Goal: Task Accomplishment & Management: Use online tool/utility

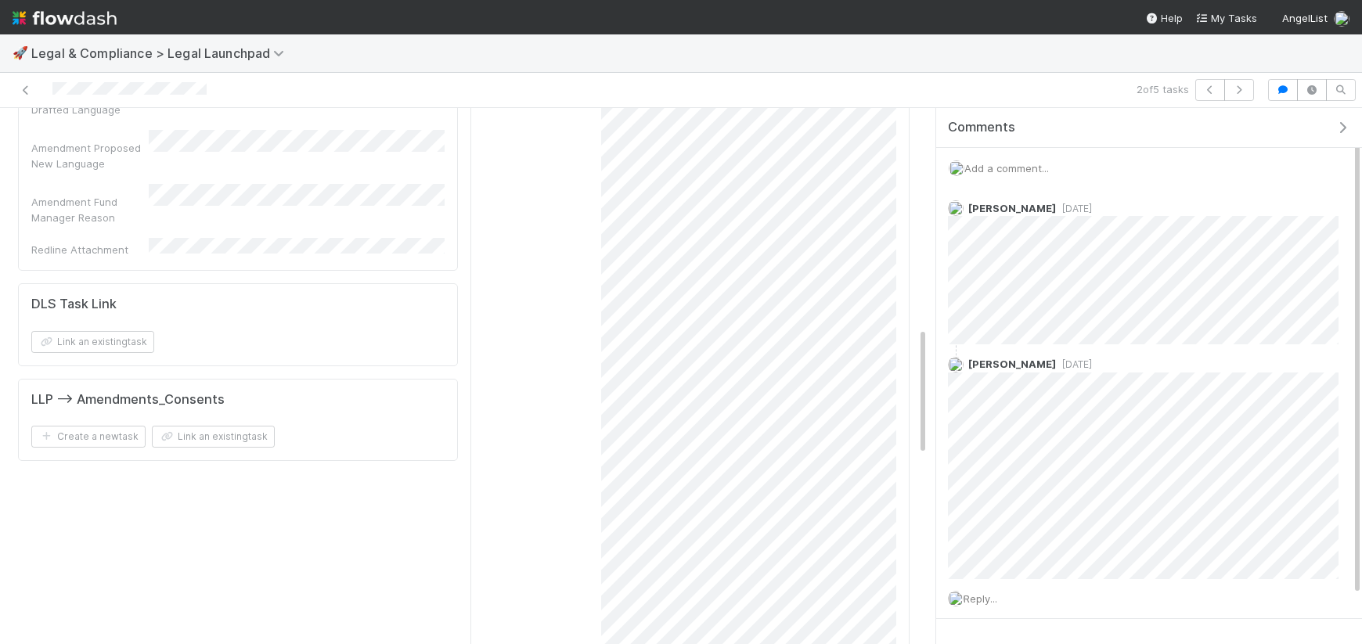
scroll to position [912, 0]
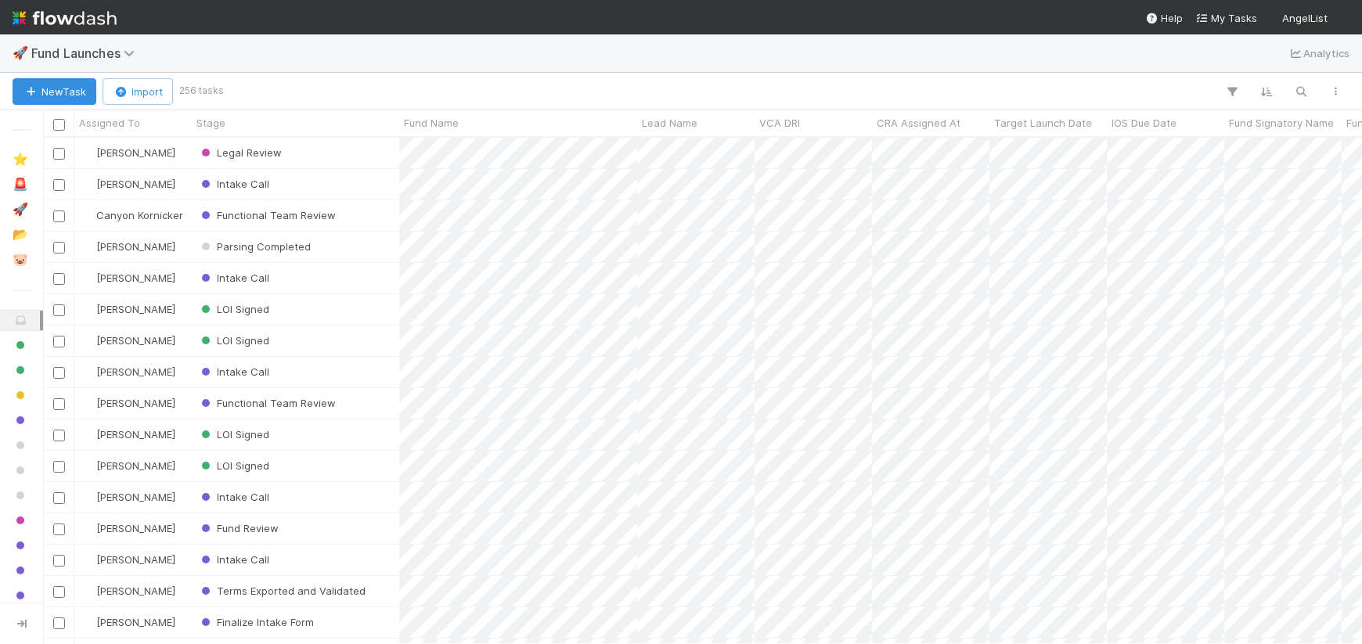
scroll to position [1, 1]
click at [1322, 86] on button "button" at bounding box center [1335, 91] width 28 height 20
click at [1301, 86] on div "View as list Comments Export view to CSV" at bounding box center [681, 322] width 1362 height 644
click at [1301, 86] on icon "button" at bounding box center [1301, 92] width 16 height 14
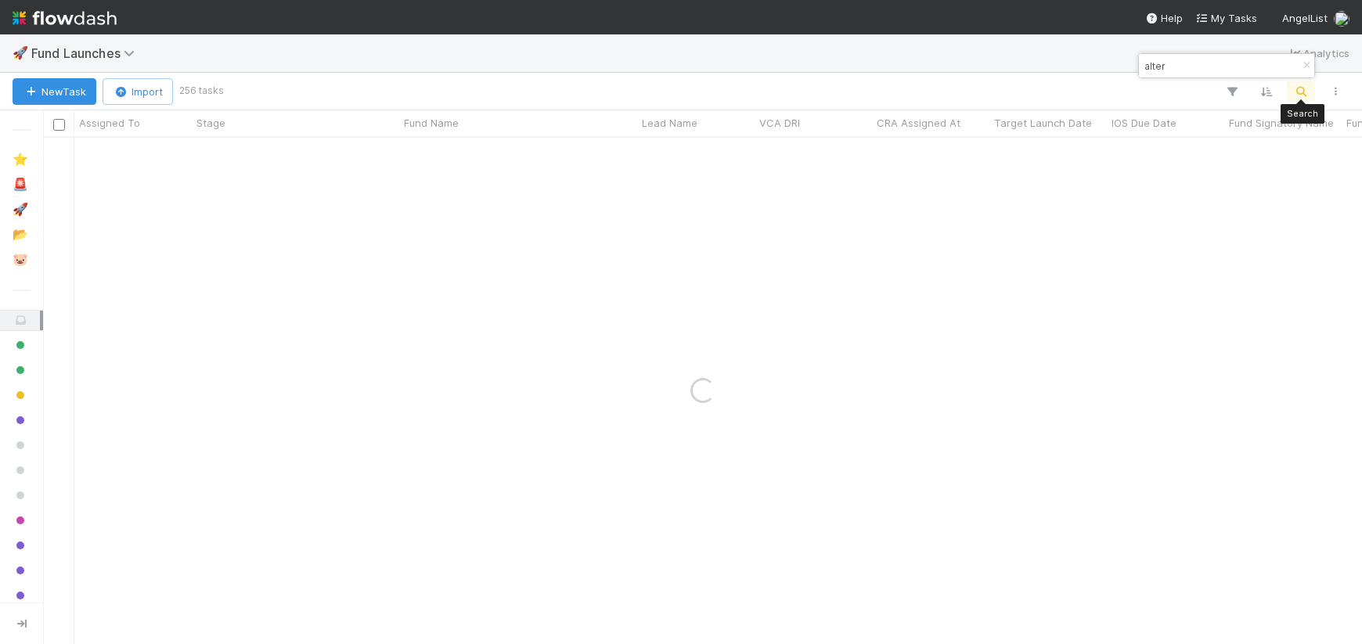
type input "alter"
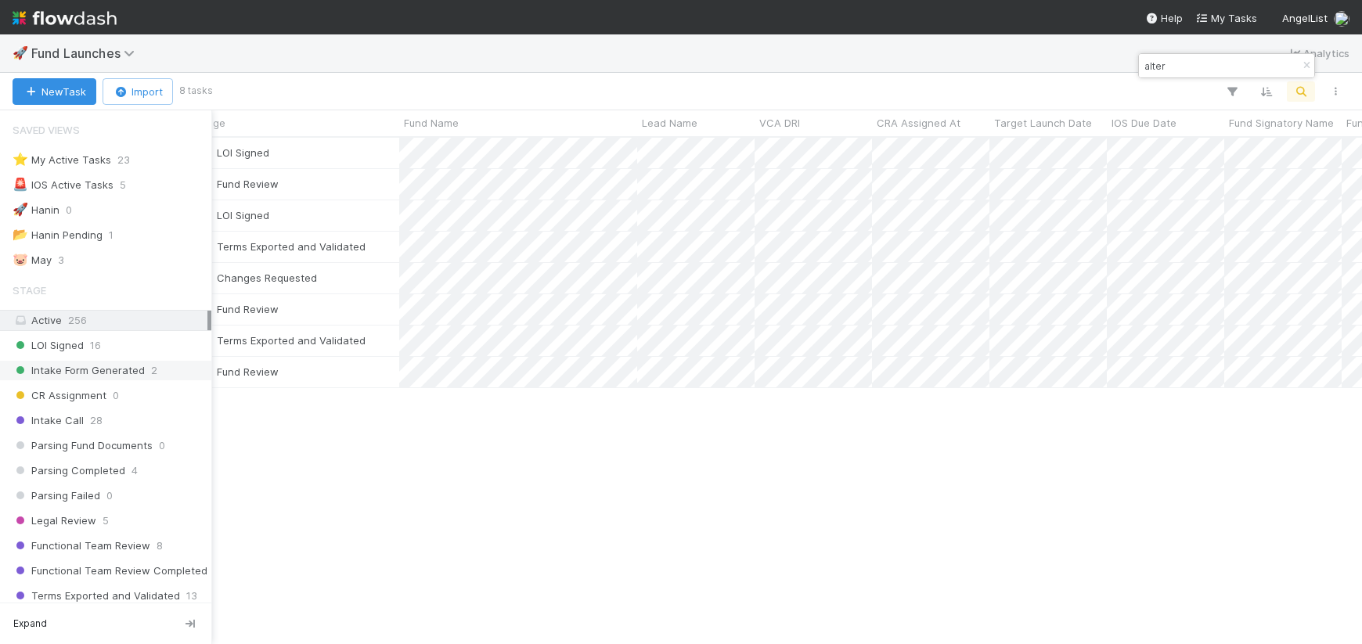
scroll to position [506, 1319]
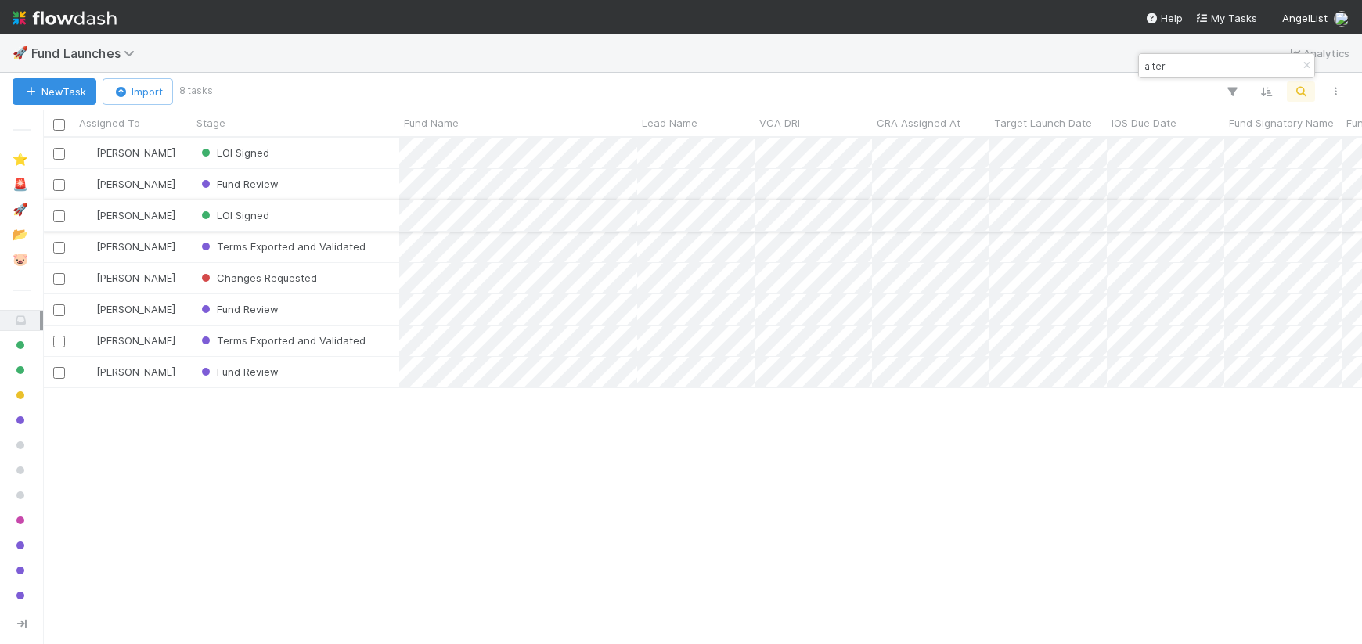
click at [365, 220] on div "LOI Signed" at bounding box center [295, 215] width 207 height 31
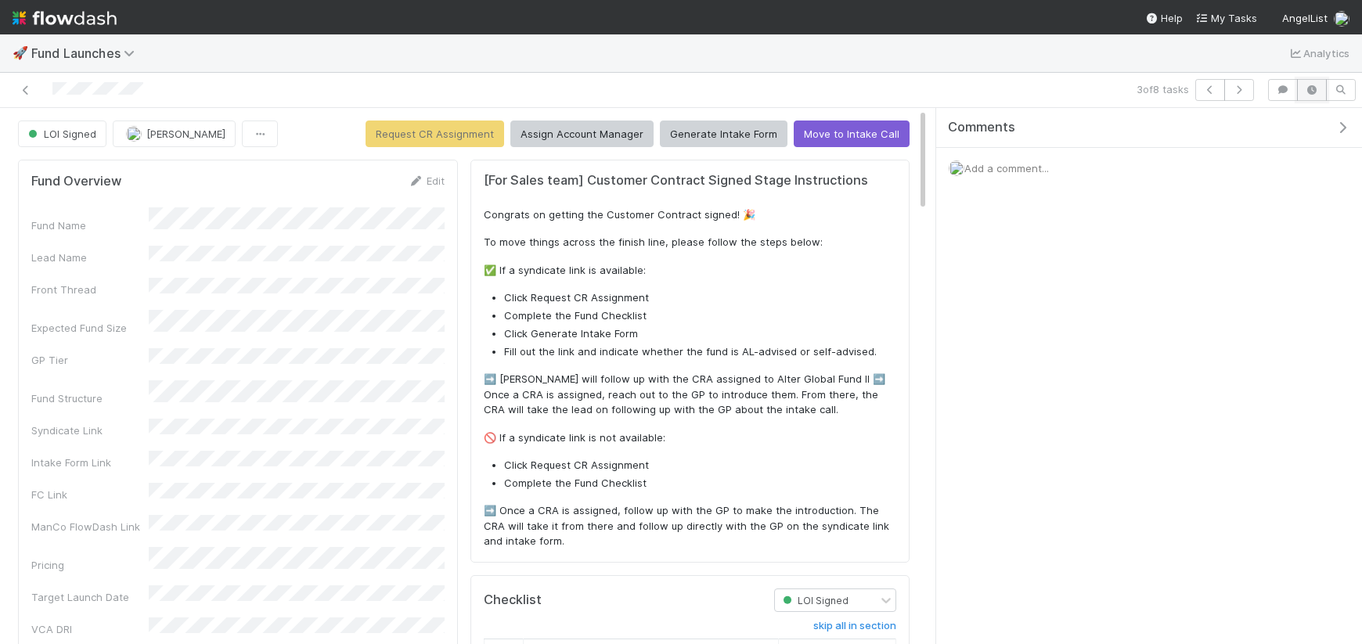
click at [1316, 90] on icon "button" at bounding box center [1312, 89] width 16 height 9
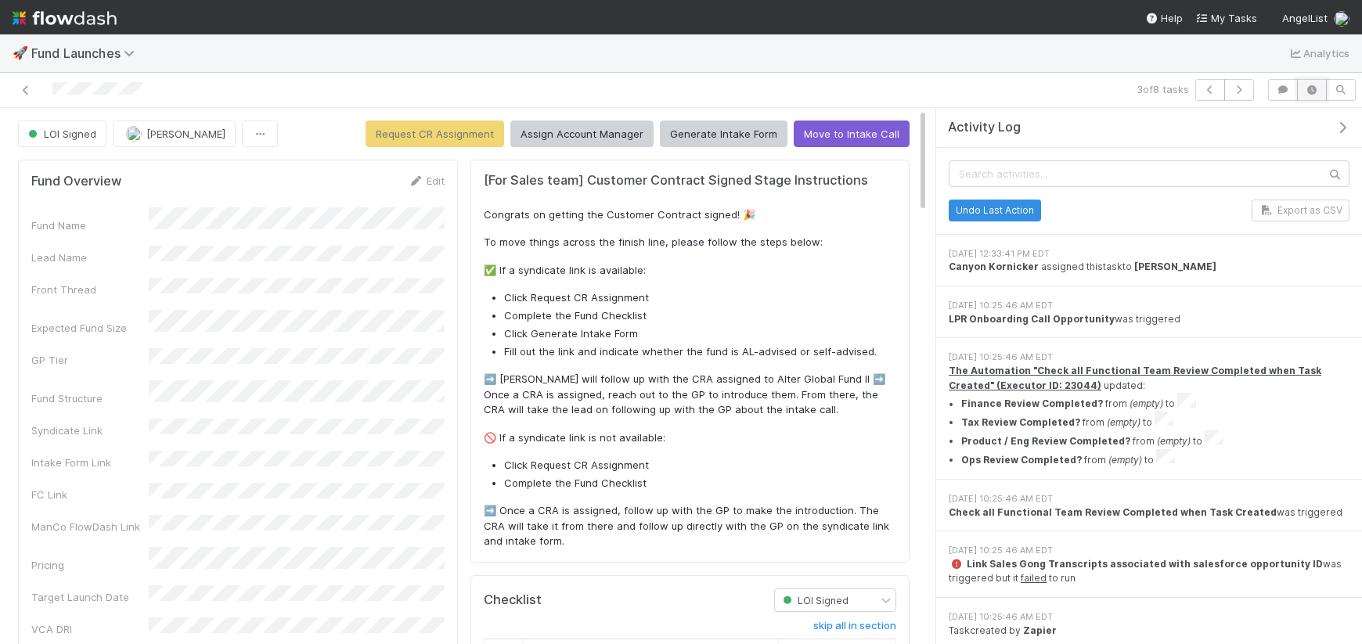
click at [1316, 90] on icon "button" at bounding box center [1312, 89] width 16 height 9
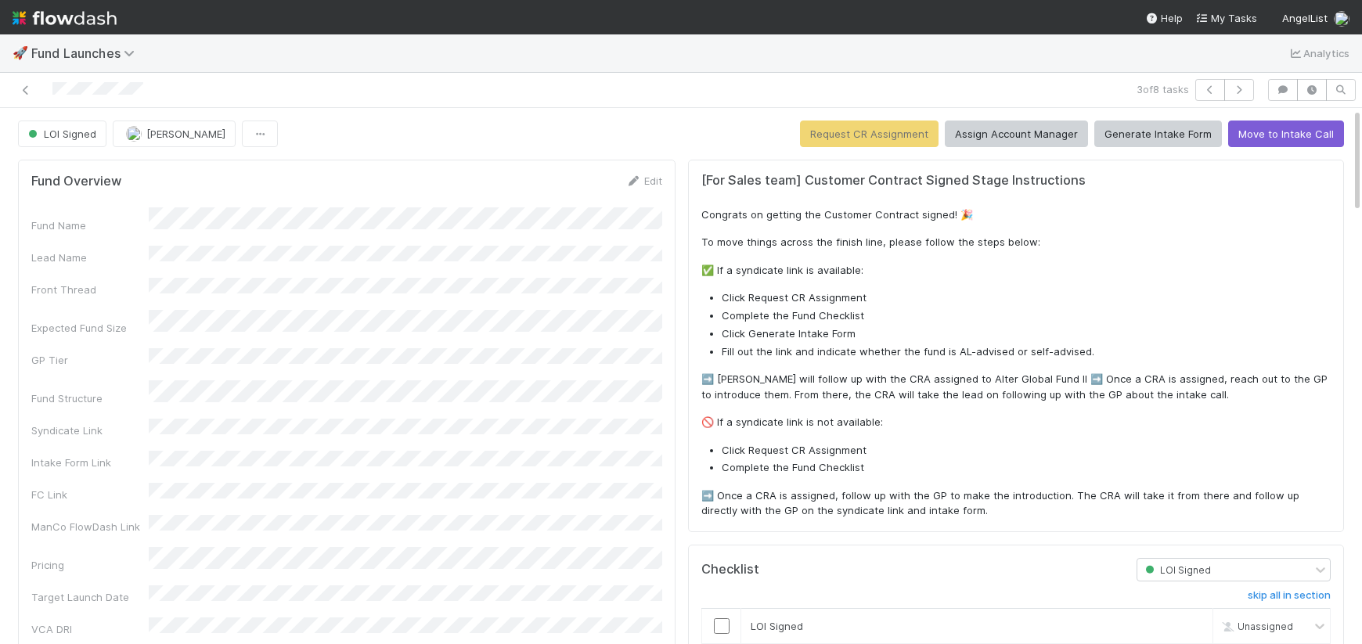
click at [650, 417] on div "Fund Name Lead Name Front Thread Expected Fund Size GP Tier Fund Structure Synd…" at bounding box center [346, 553] width 631 height 693
click at [817, 415] on p "🚫 If a syndicate link is not available:" at bounding box center [1015, 423] width 629 height 16
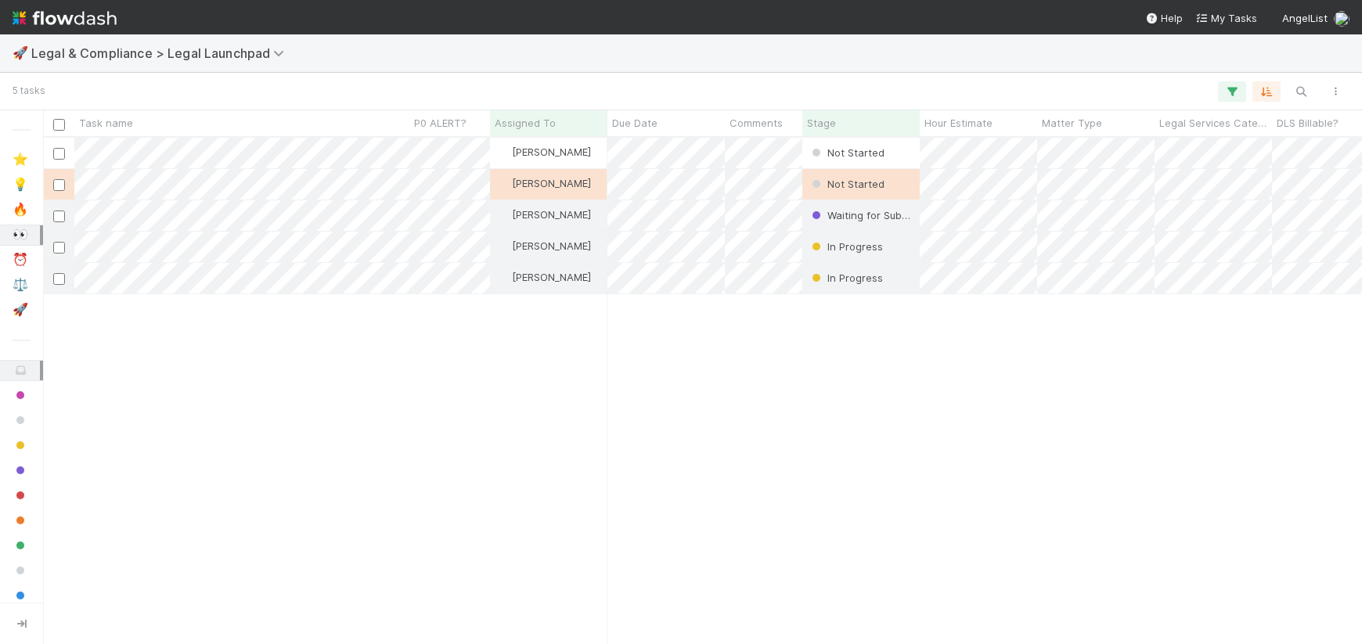
scroll to position [506, 1319]
click at [413, 381] on div "Suzanne Elovic Not Started 8/13/25, 1:25:56 PM 0 0 0 0 Scarlett Grabowska Not S…" at bounding box center [702, 391] width 1319 height 506
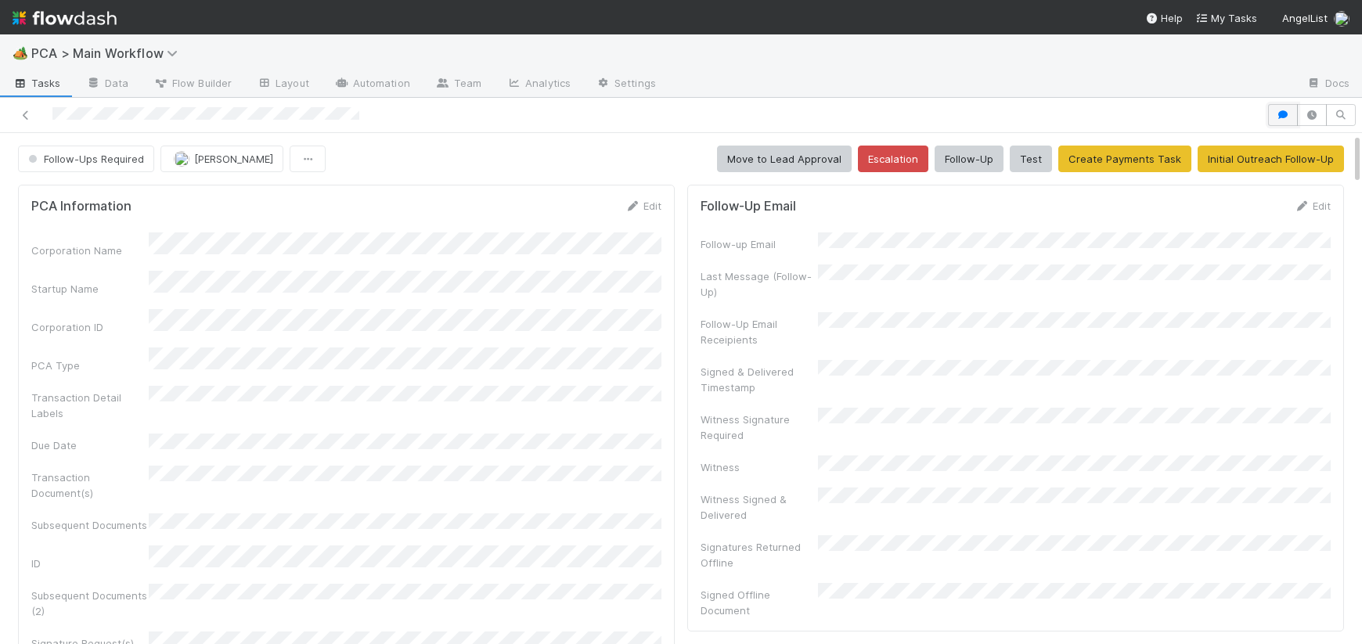
click at [1288, 117] on icon "button" at bounding box center [1283, 114] width 16 height 9
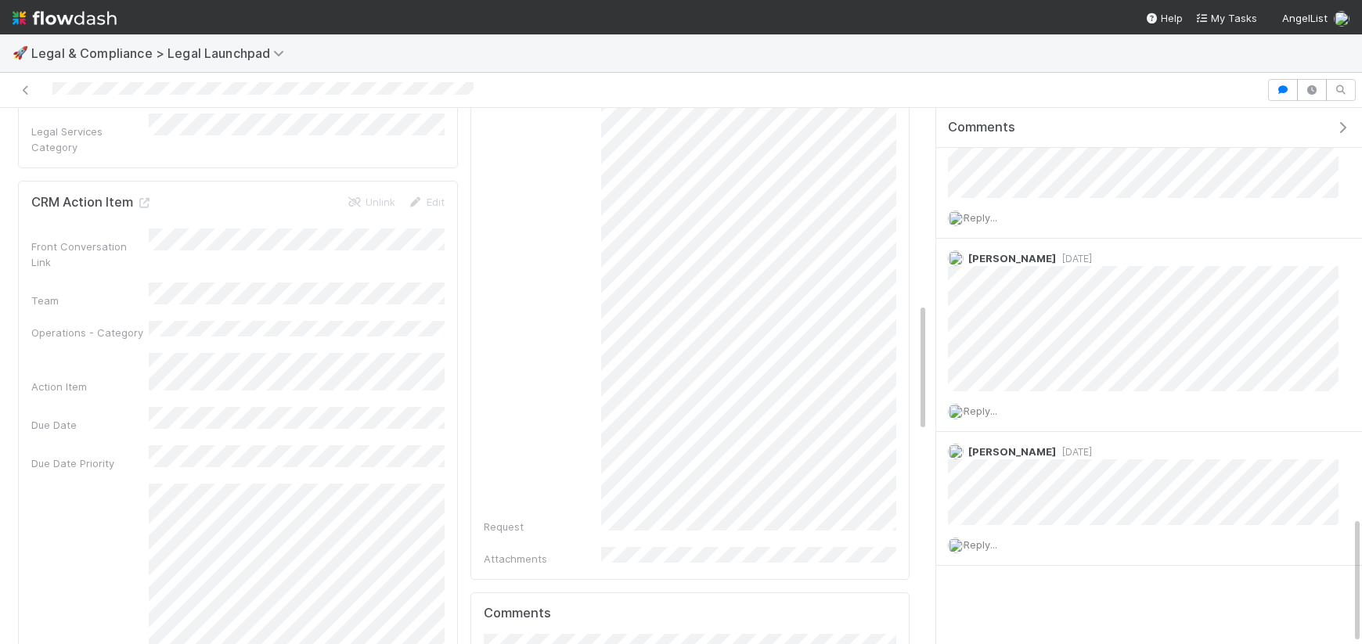
scroll to position [1716, 0]
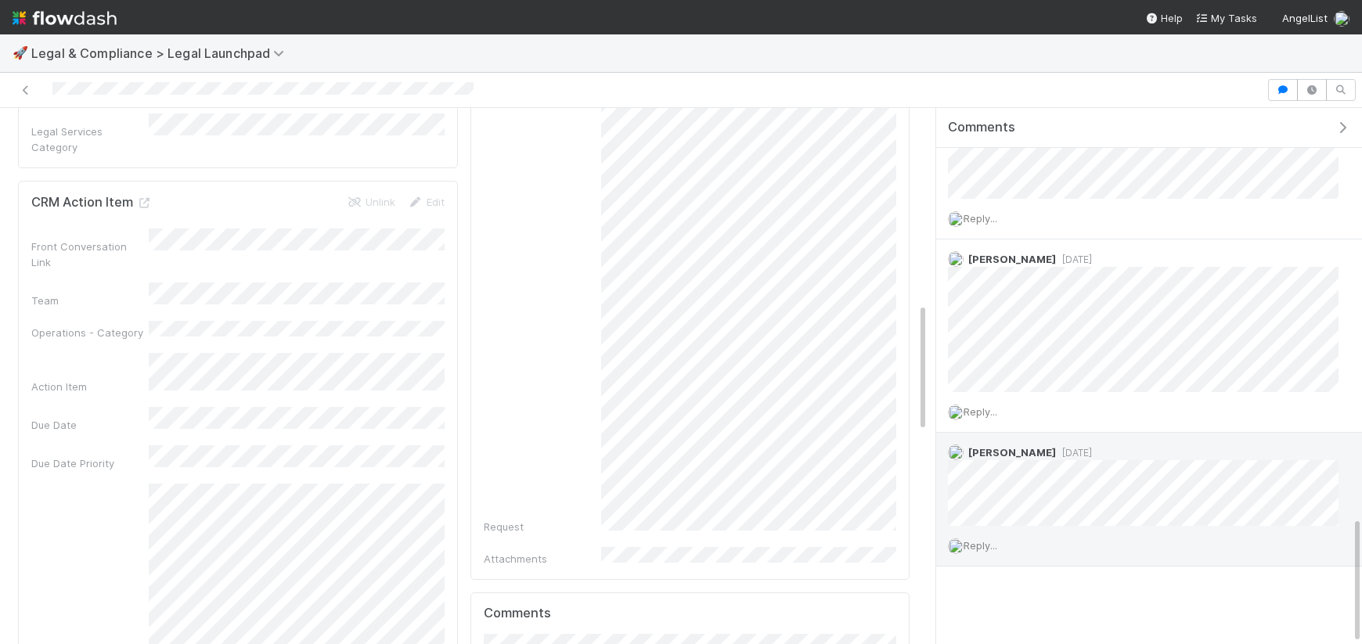
click at [1079, 452] on span "2 months ago" at bounding box center [1074, 453] width 36 height 12
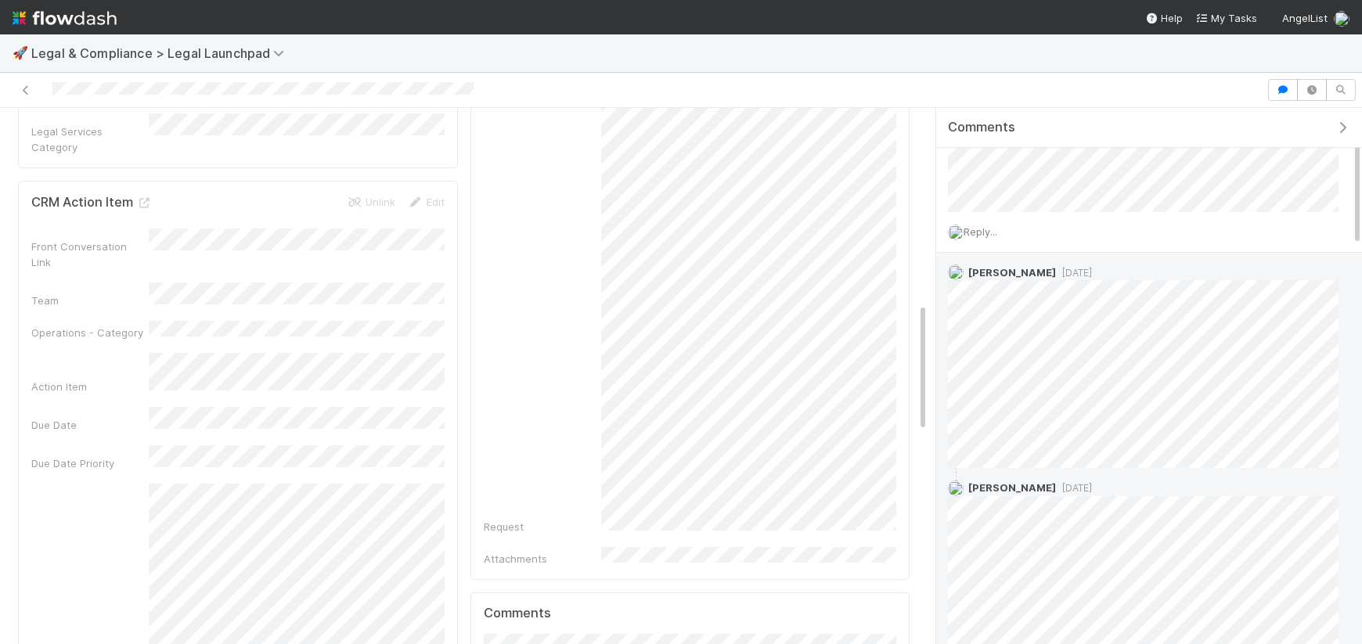
scroll to position [0, 0]
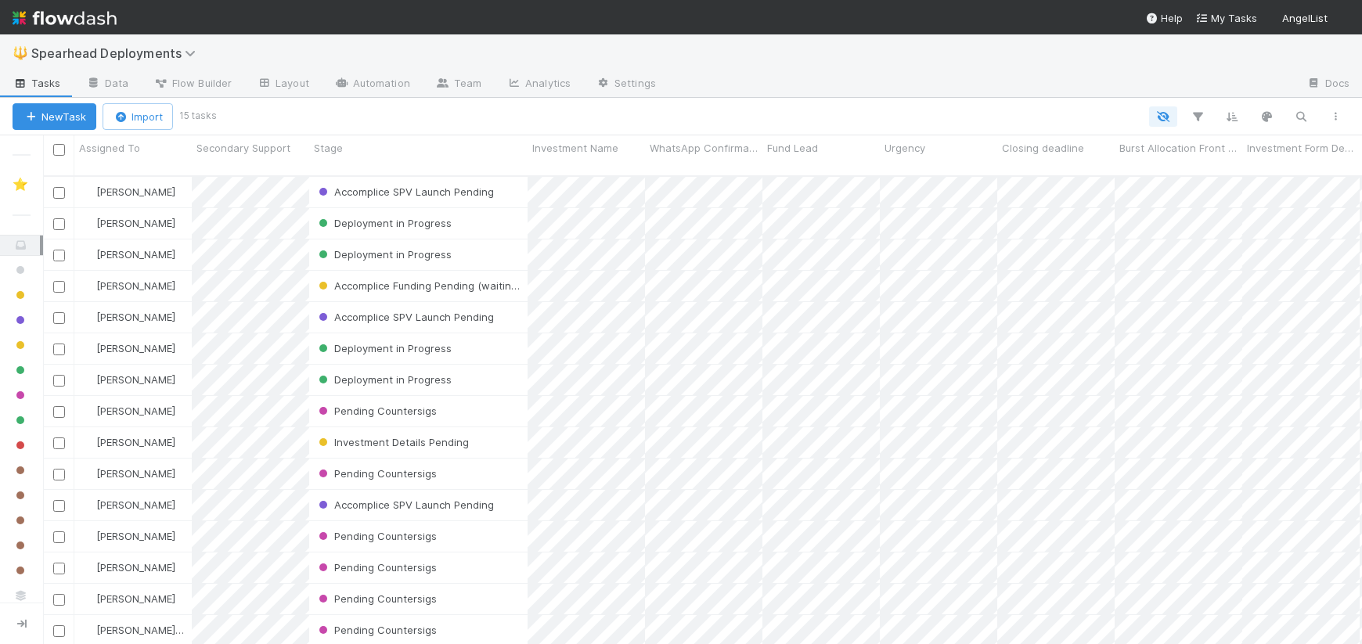
scroll to position [481, 1319]
click at [77, 122] on button "New Task" at bounding box center [55, 116] width 84 height 27
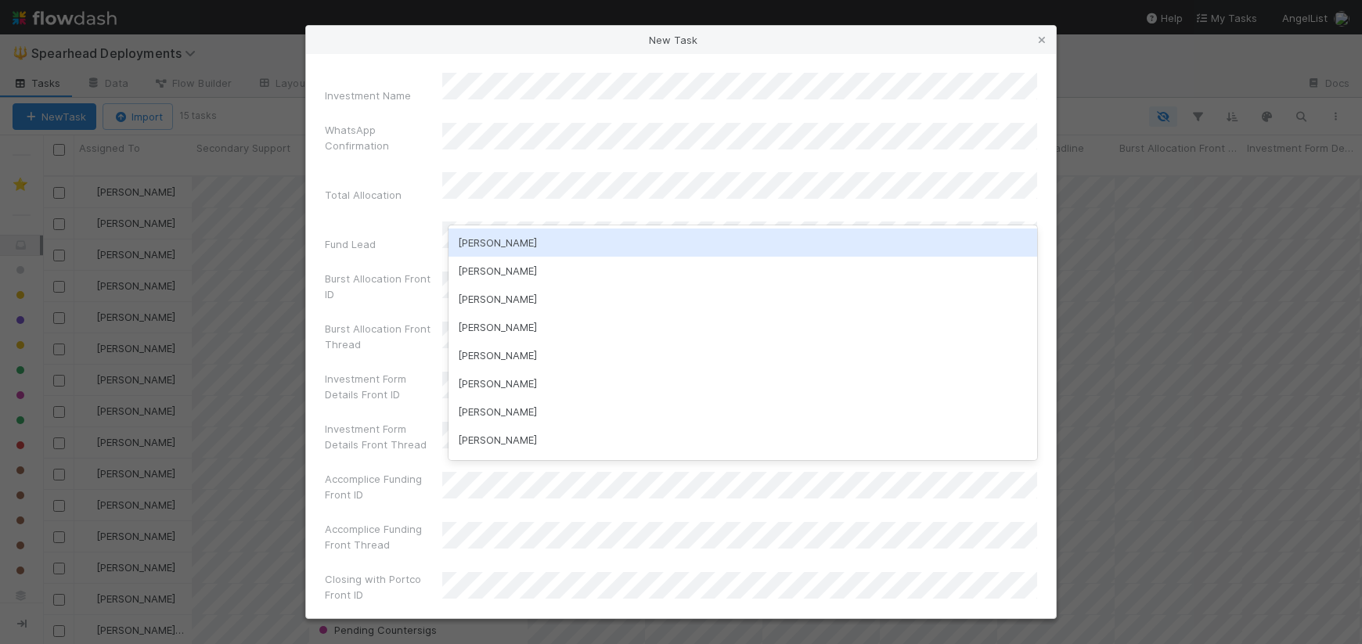
click at [477, 236] on div "Guillermo Rauch" at bounding box center [742, 243] width 589 height 28
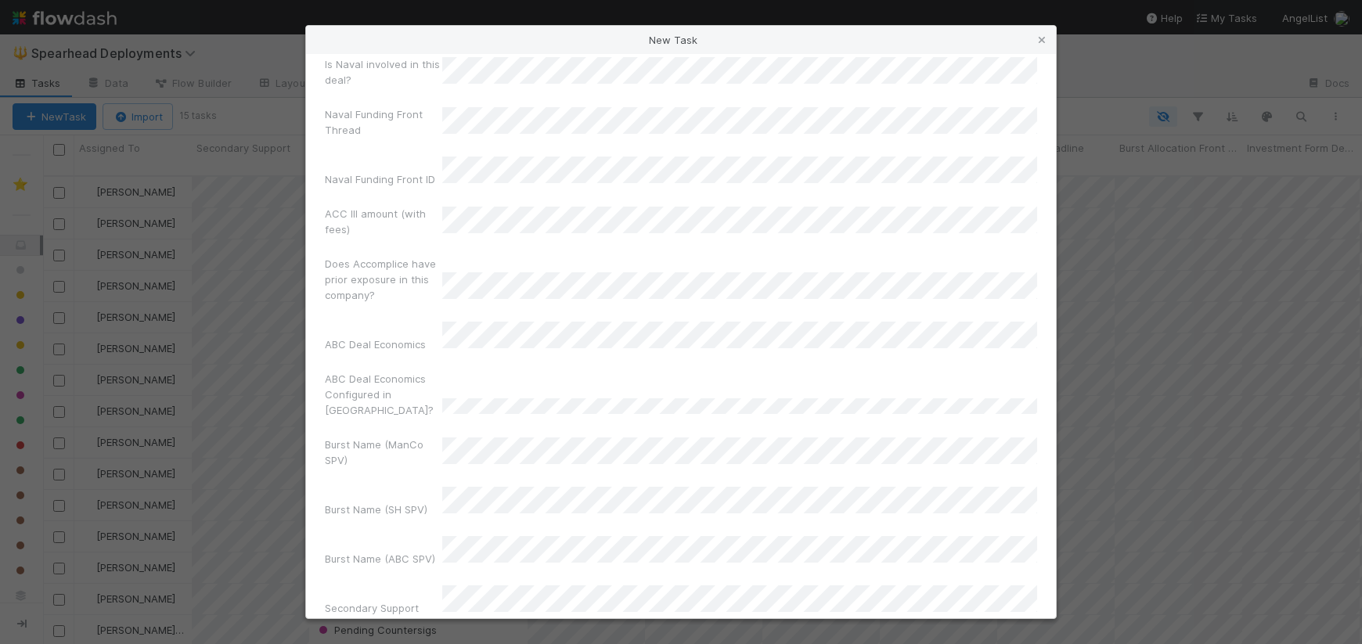
click at [383, 635] on div "Secondary ID" at bounding box center [681, 653] width 712 height 37
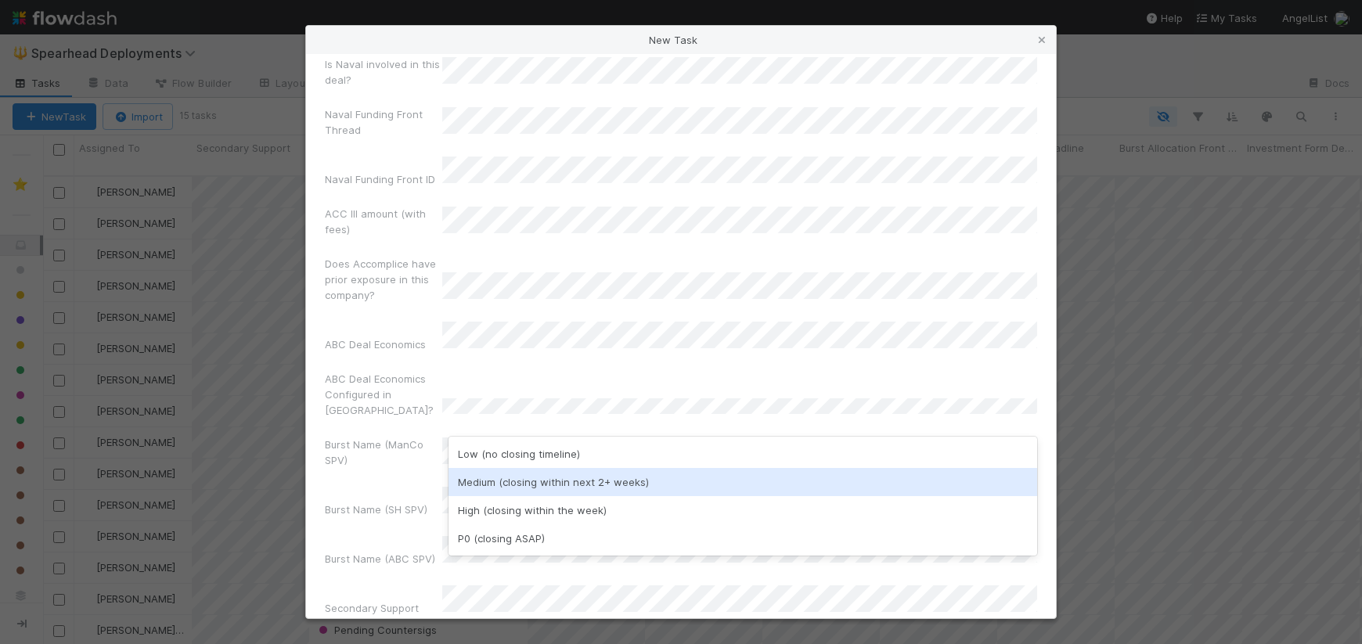
click at [486, 488] on div "Medium (closing within next 2+ weeks)" at bounding box center [742, 482] width 589 height 28
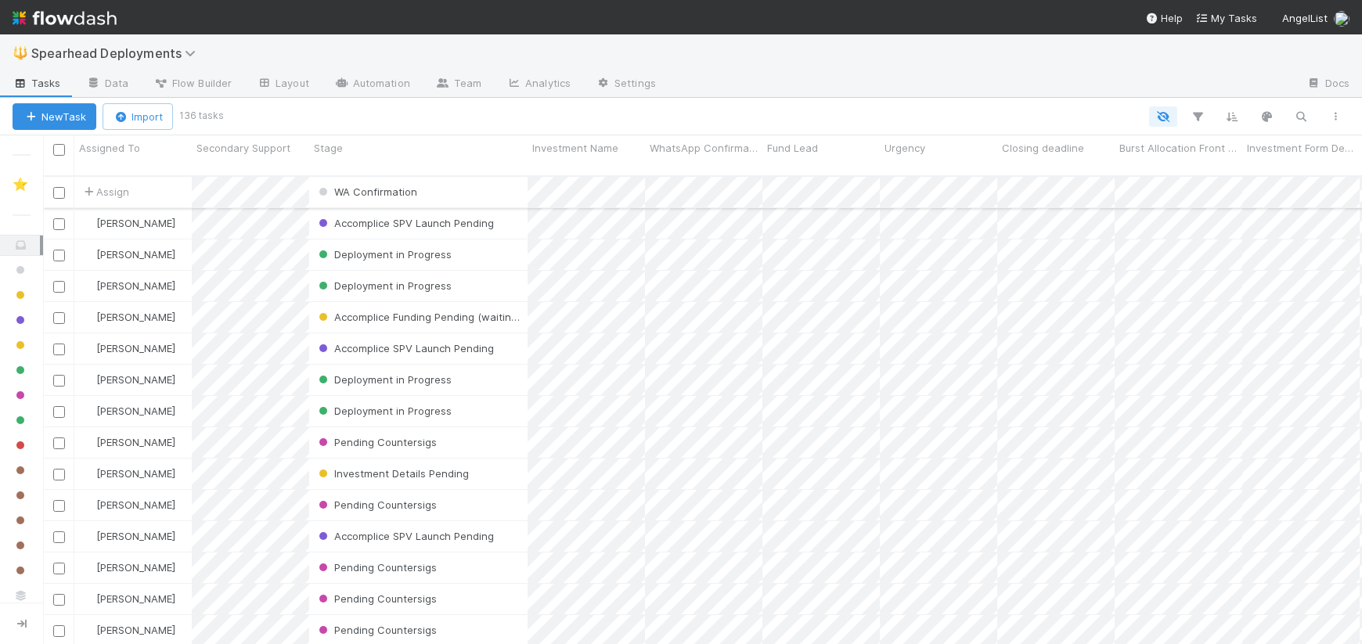
click at [110, 177] on div "Assign" at bounding box center [132, 192] width 117 height 31
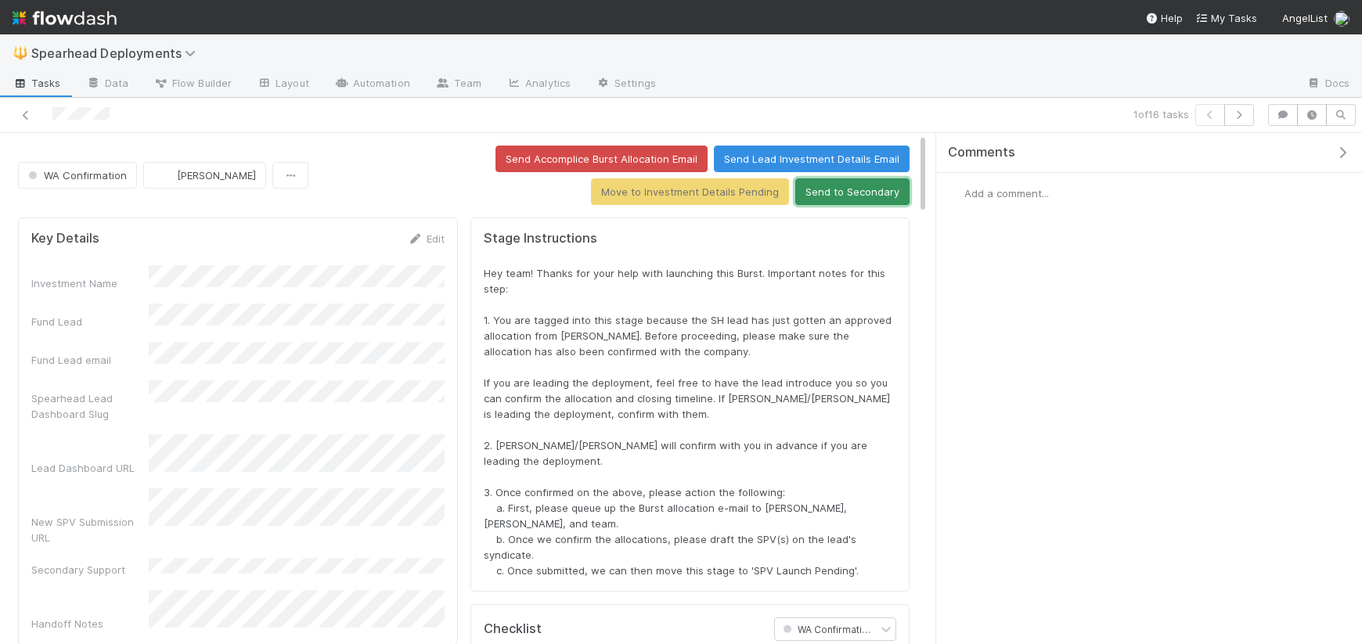
click at [833, 197] on button "Send to Secondary" at bounding box center [852, 191] width 114 height 27
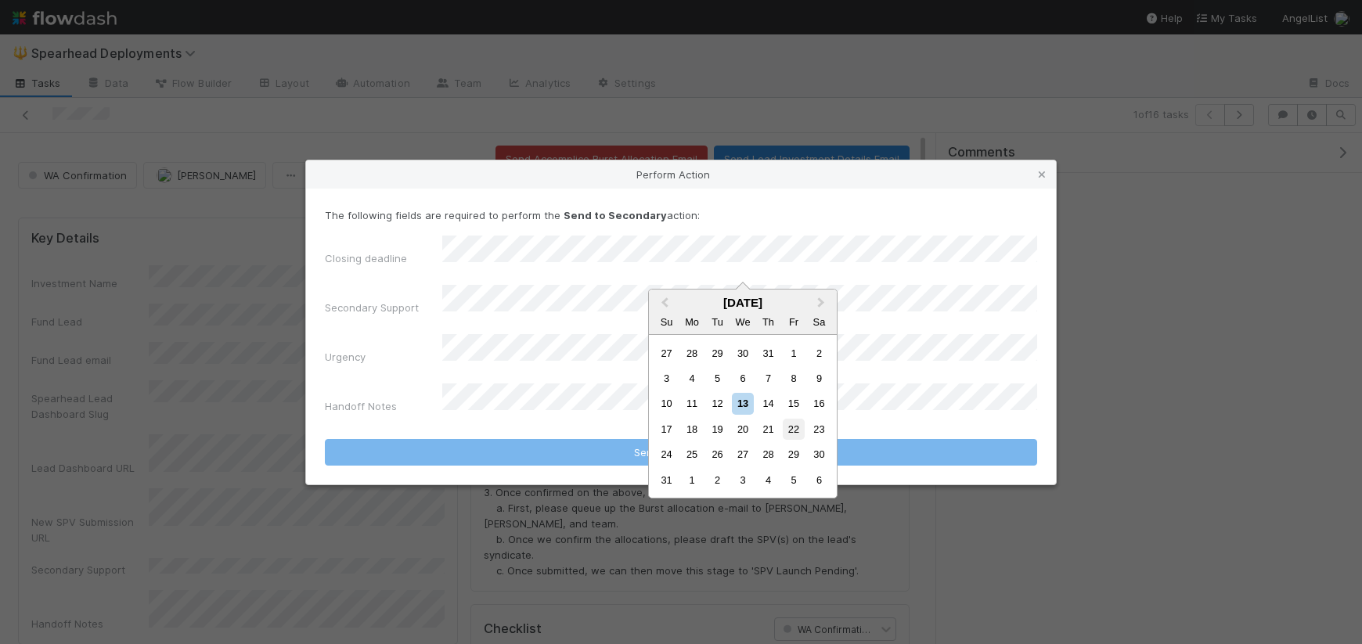
click at [794, 429] on div "22" at bounding box center [793, 429] width 21 height 21
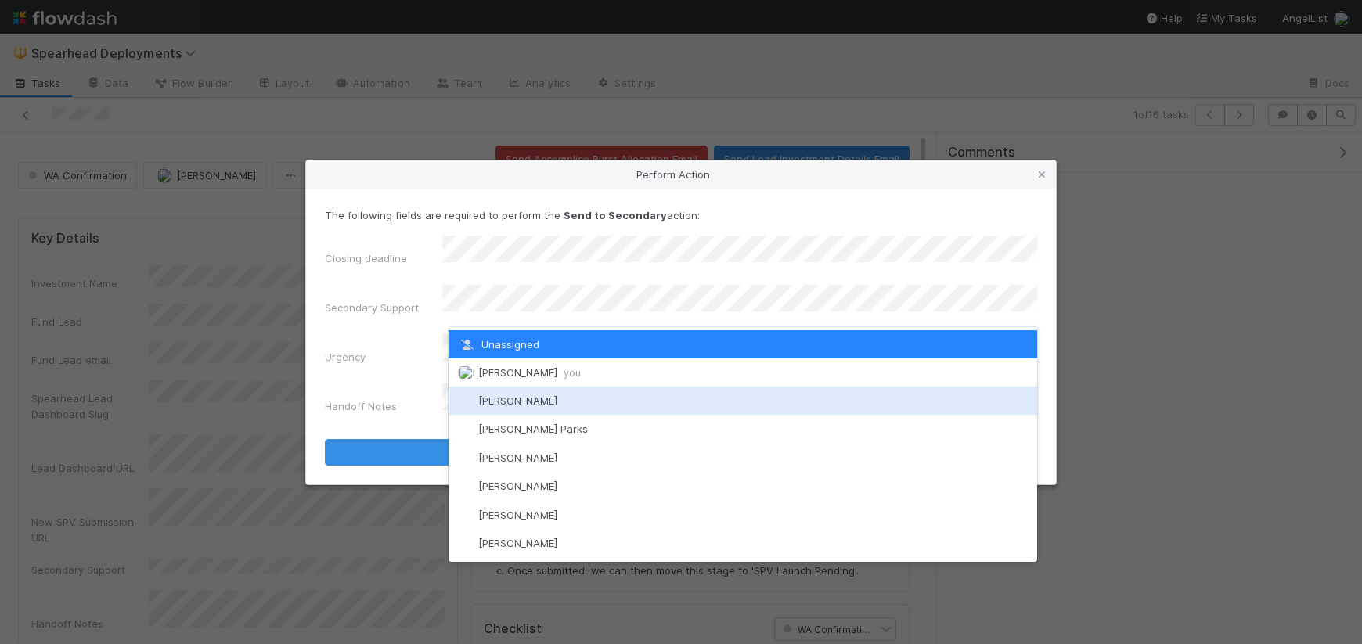
click at [519, 407] on div "Cody Maldonado" at bounding box center [742, 401] width 589 height 28
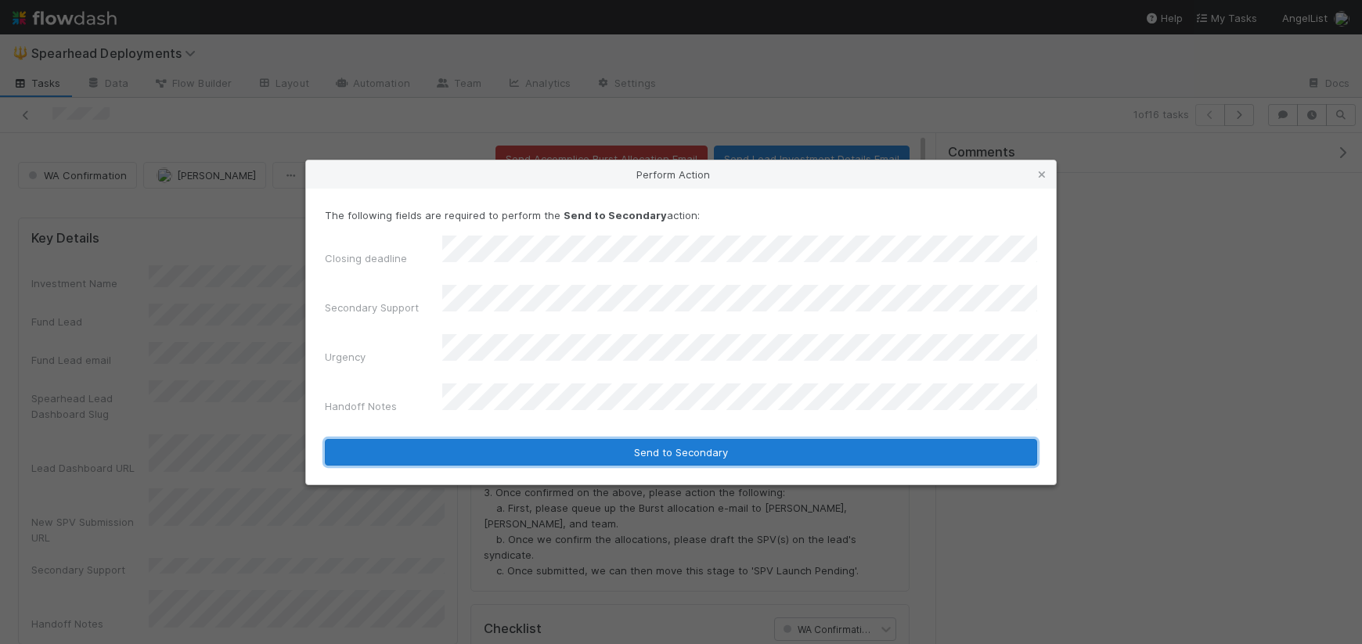
click at [675, 439] on button "Send to Secondary" at bounding box center [681, 452] width 712 height 27
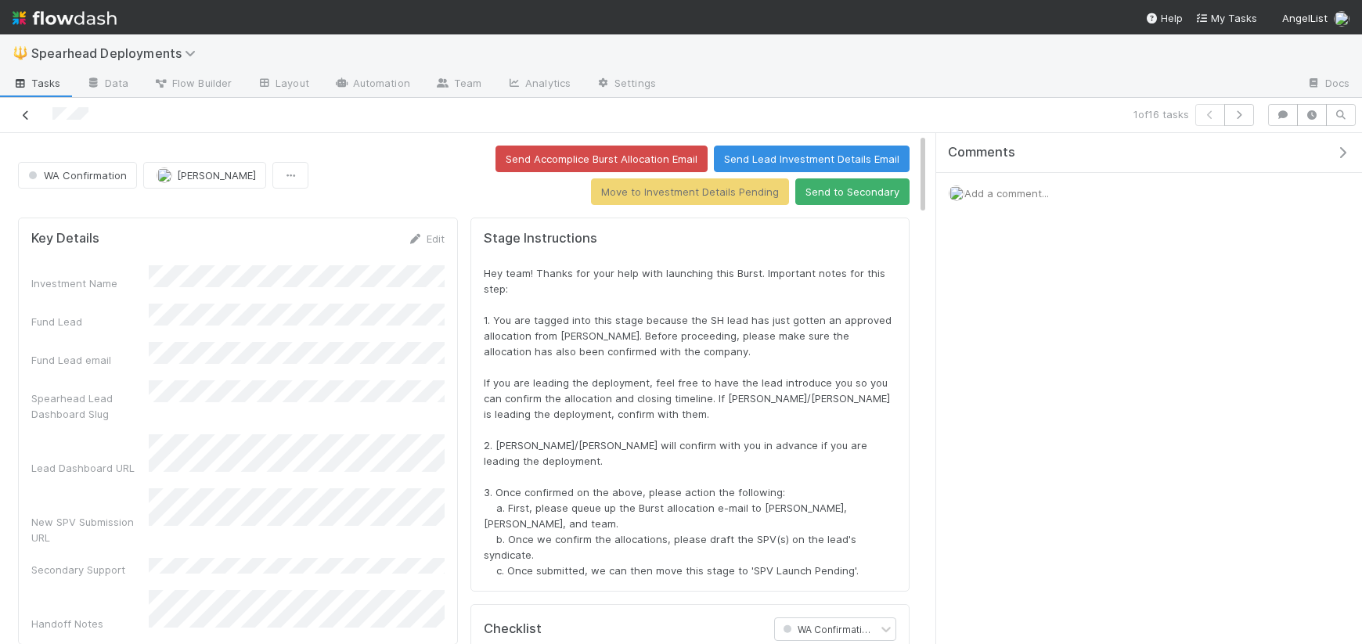
click at [27, 113] on icon at bounding box center [26, 115] width 16 height 10
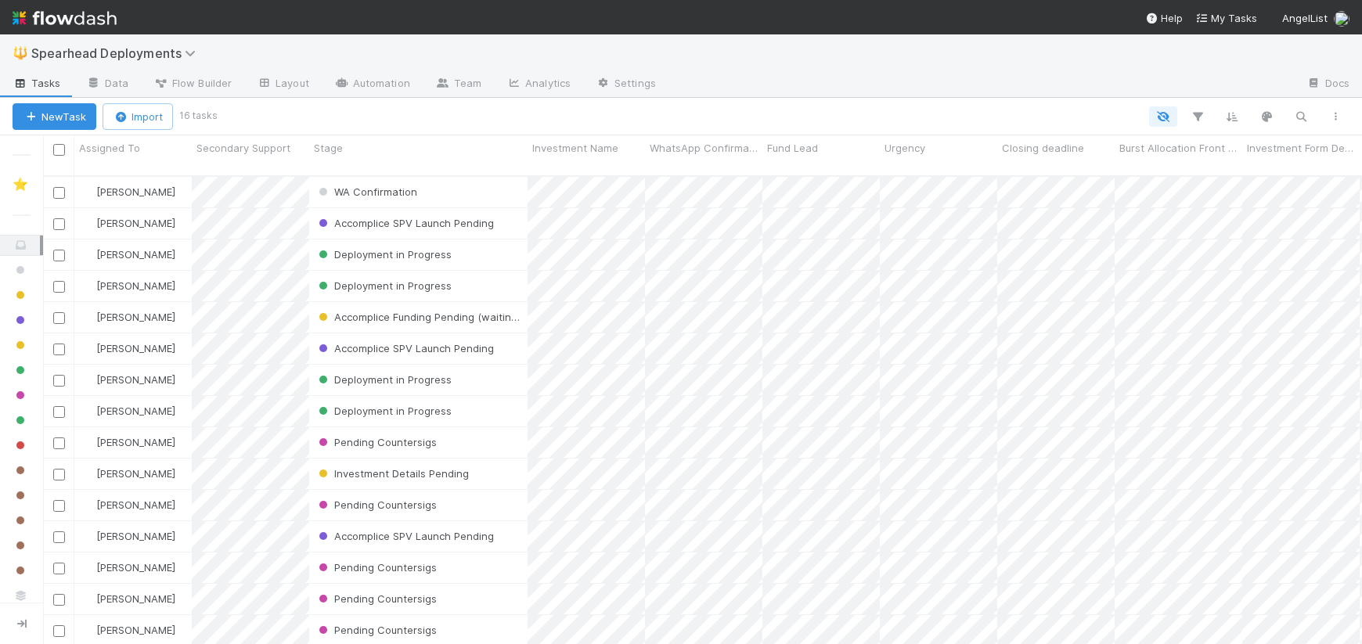
scroll to position [1, 1]
click at [358, 110] on div at bounding box center [783, 116] width 1138 height 20
click at [55, 114] on button "New Task" at bounding box center [55, 116] width 84 height 27
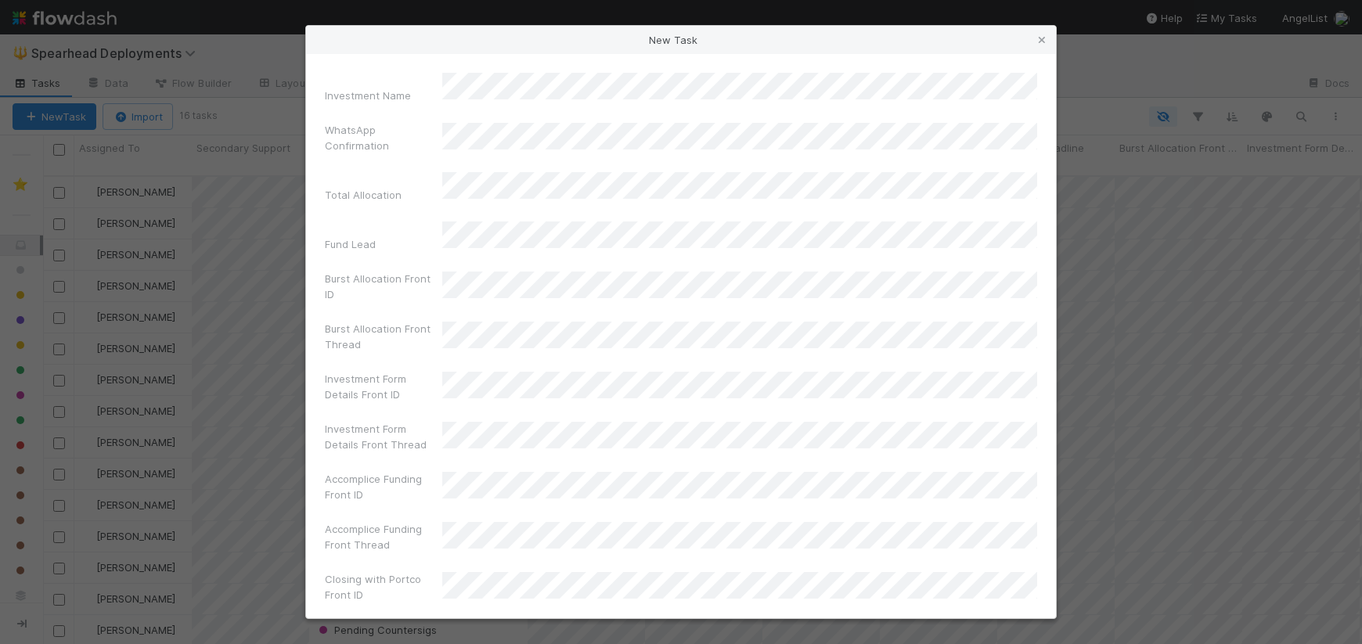
click at [394, 236] on div "Fund Lead" at bounding box center [383, 247] width 117 height 22
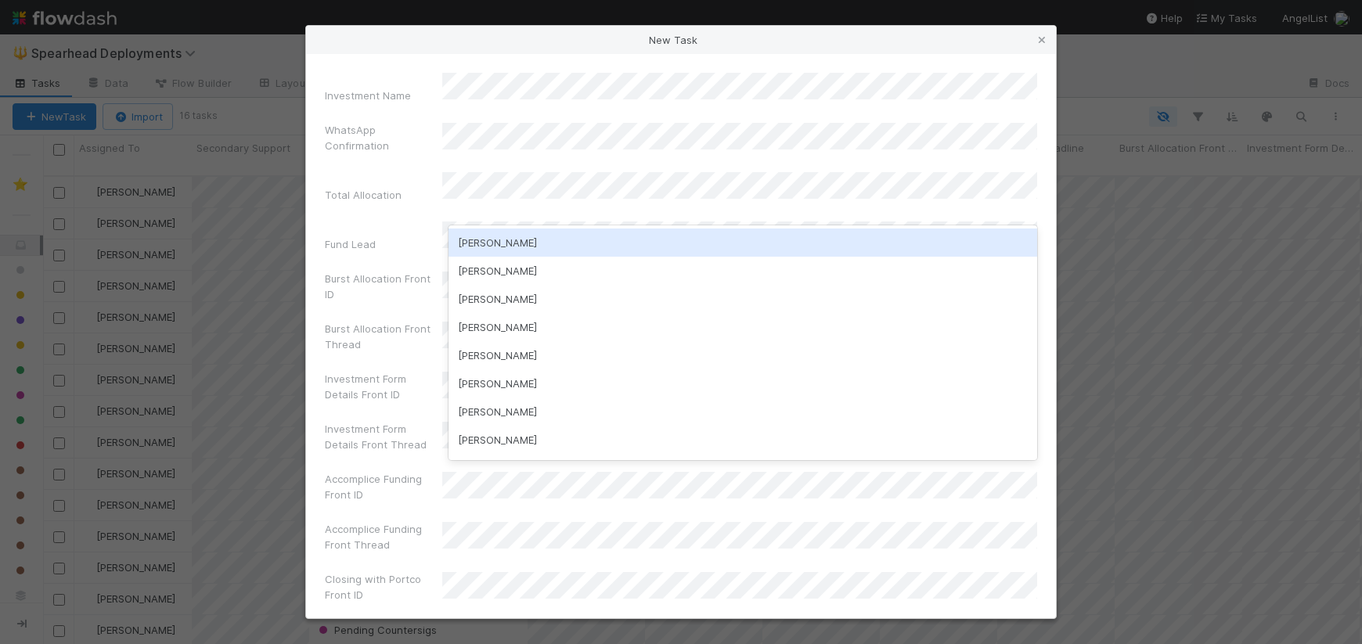
click at [490, 240] on div "Guillermo Rauch" at bounding box center [742, 243] width 589 height 28
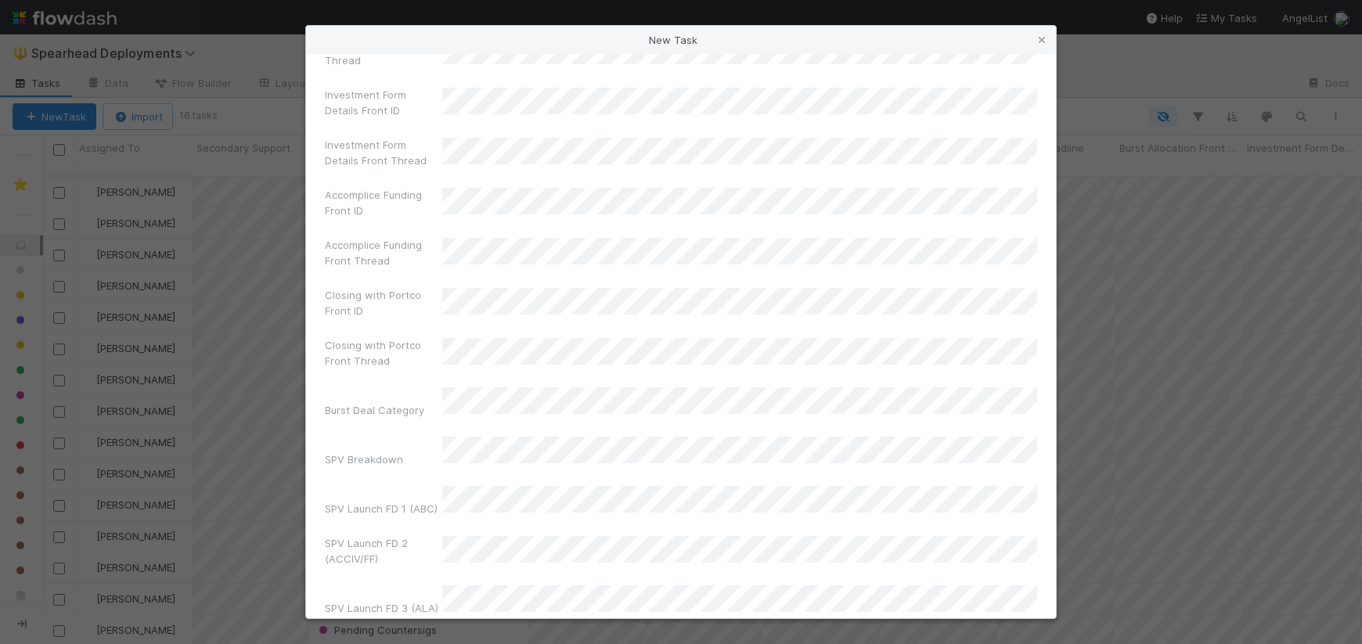
click at [404, 452] on div "SPV Breakdown" at bounding box center [383, 463] width 117 height 22
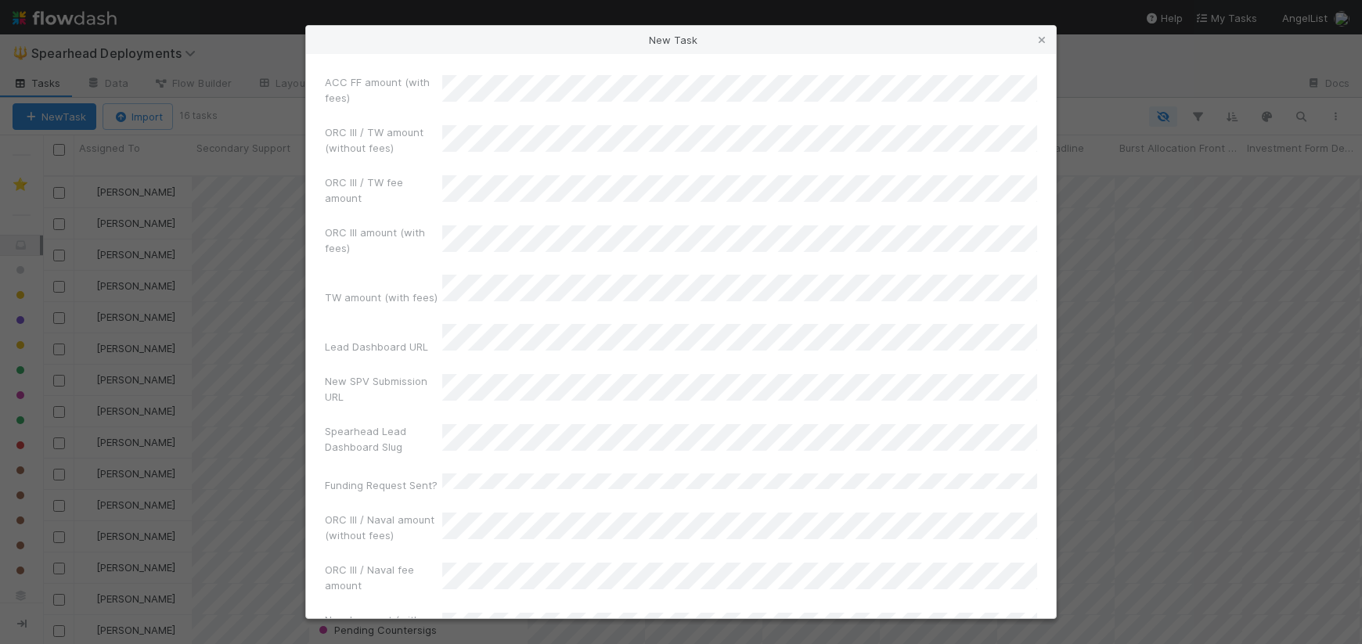
scroll to position [2584, 0]
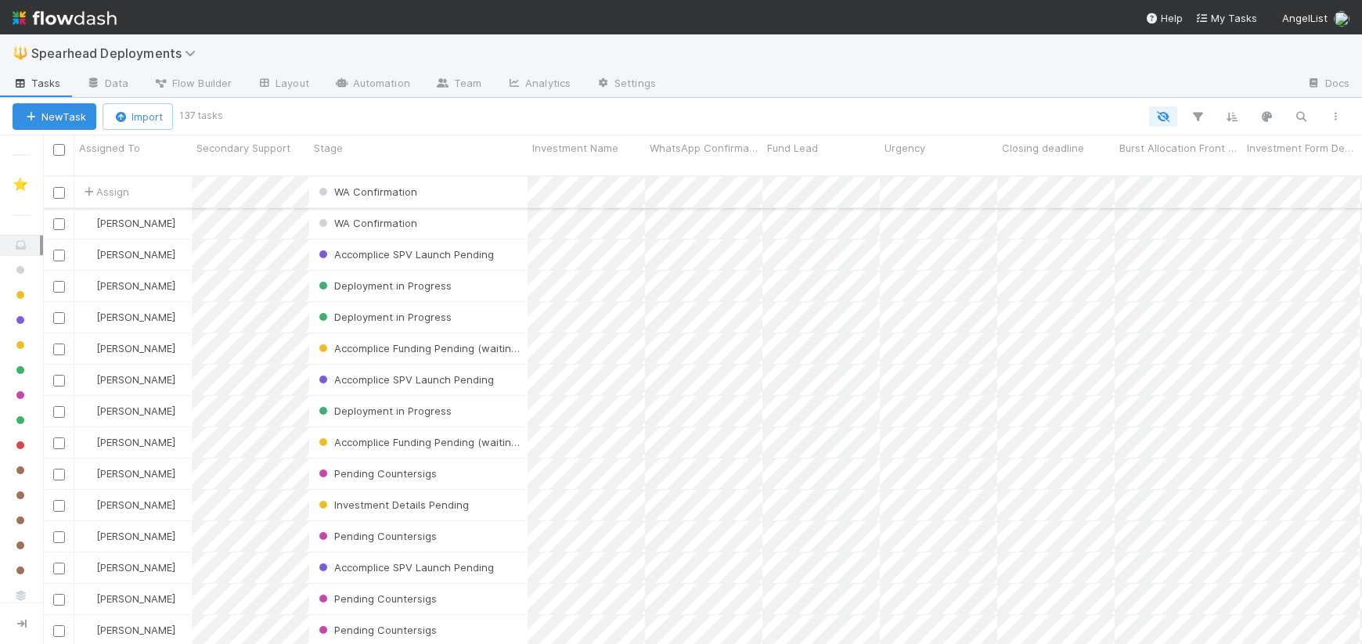
click at [186, 186] on div "Assign" at bounding box center [132, 192] width 117 height 31
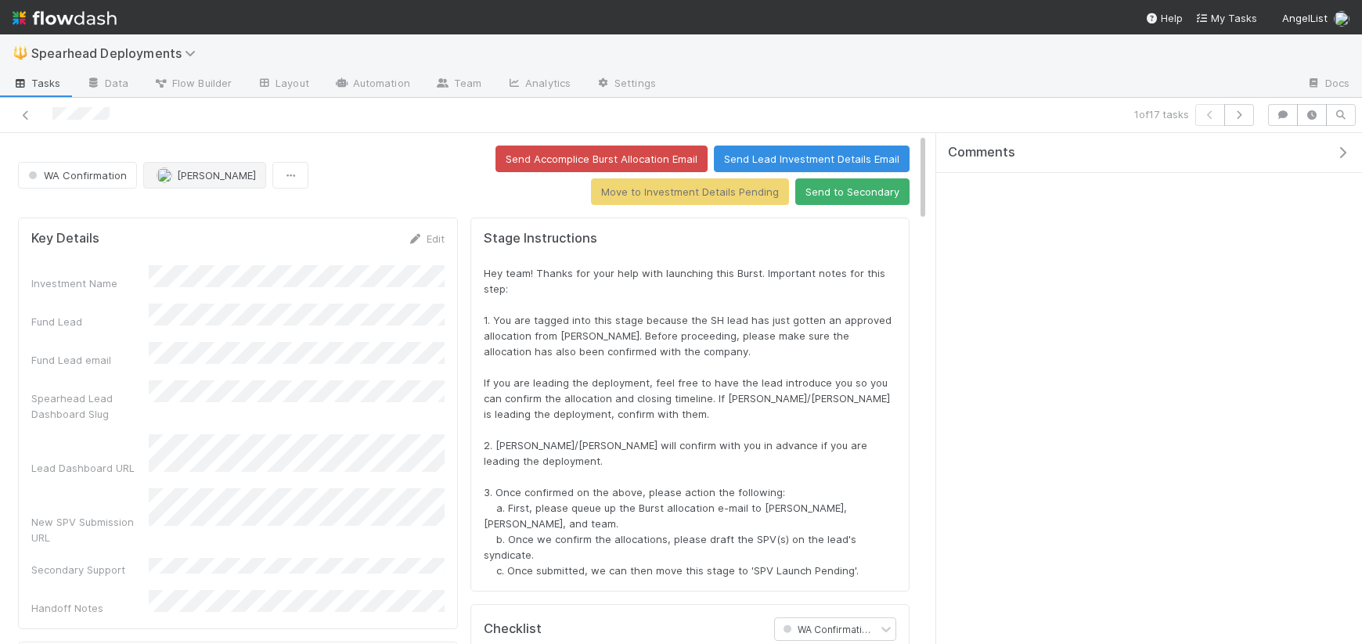
click at [217, 187] on button "Jonah Lecker" at bounding box center [204, 175] width 123 height 27
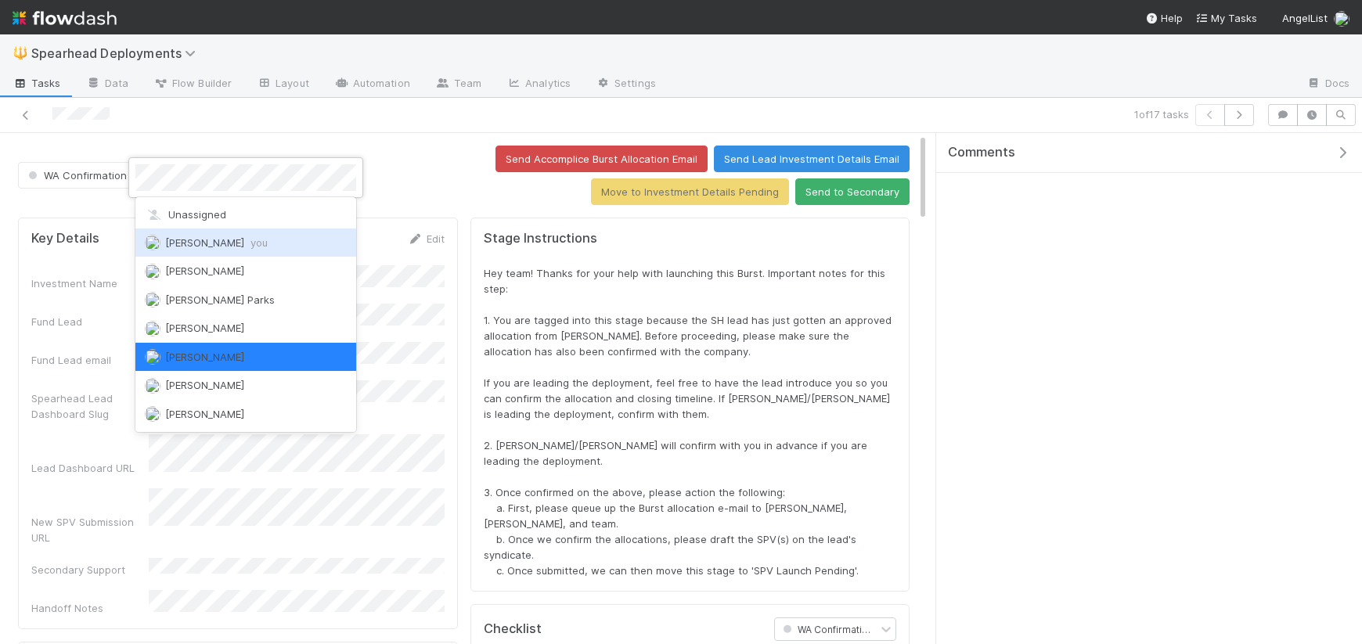
click at [212, 243] on span "Jeremy Navarro you" at bounding box center [216, 242] width 103 height 13
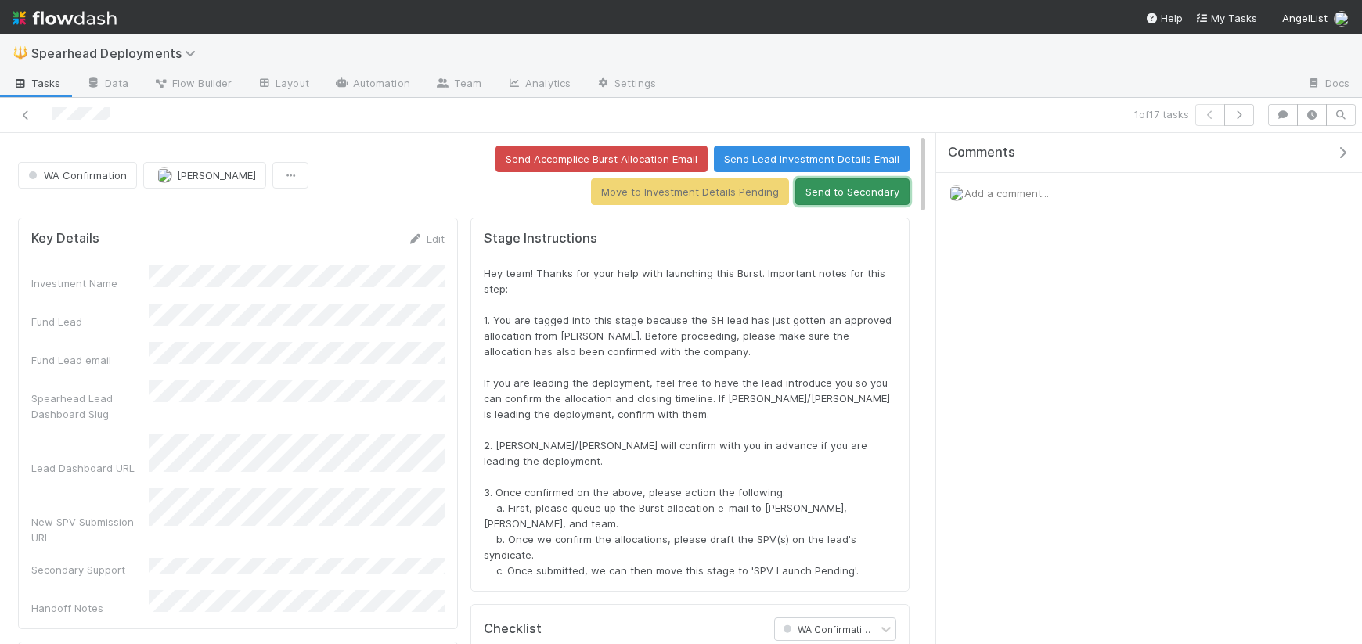
click at [834, 185] on button "Send to Secondary" at bounding box center [852, 191] width 114 height 27
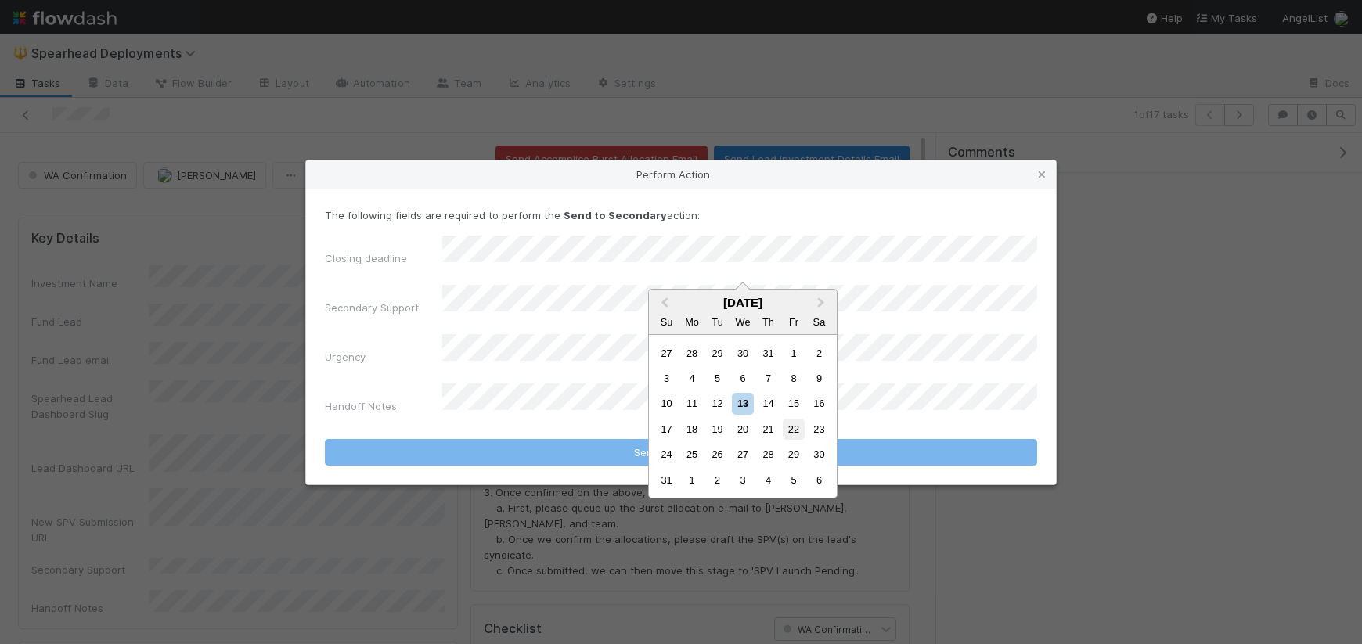
click at [791, 427] on div "22" at bounding box center [793, 429] width 21 height 21
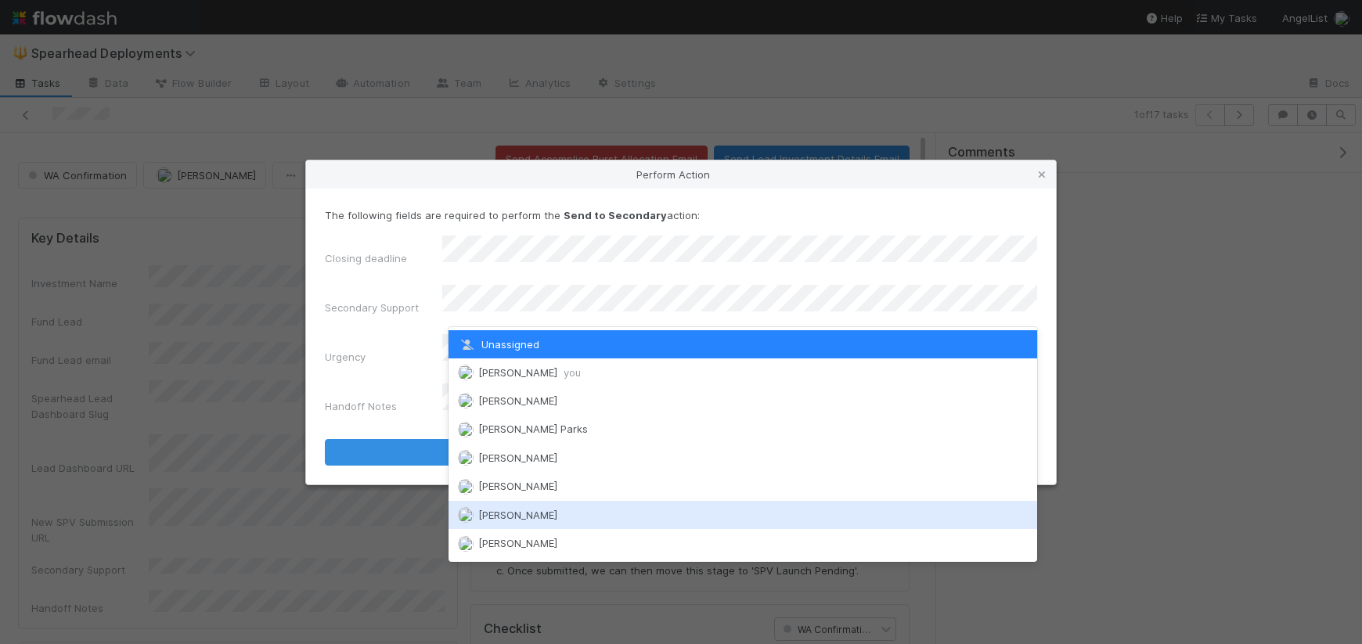
click at [507, 507] on div "[PERSON_NAME]" at bounding box center [742, 515] width 589 height 28
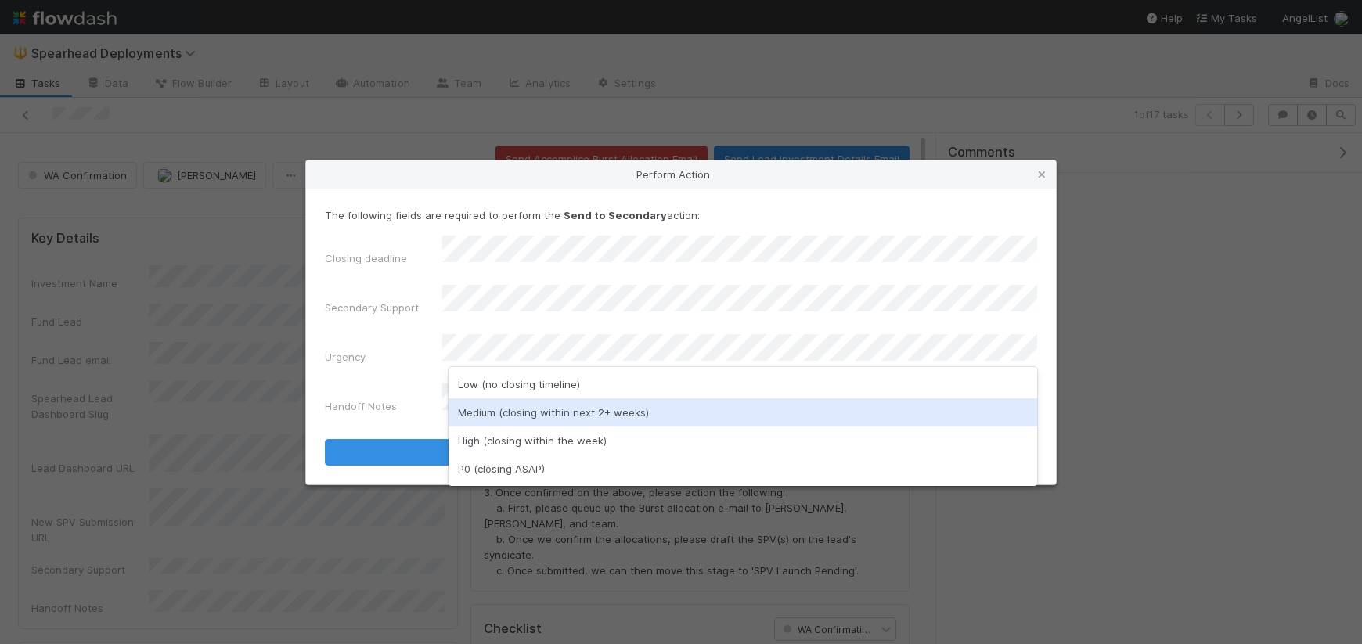
click at [499, 411] on div "Medium (closing within next 2+ weeks)" at bounding box center [742, 412] width 589 height 28
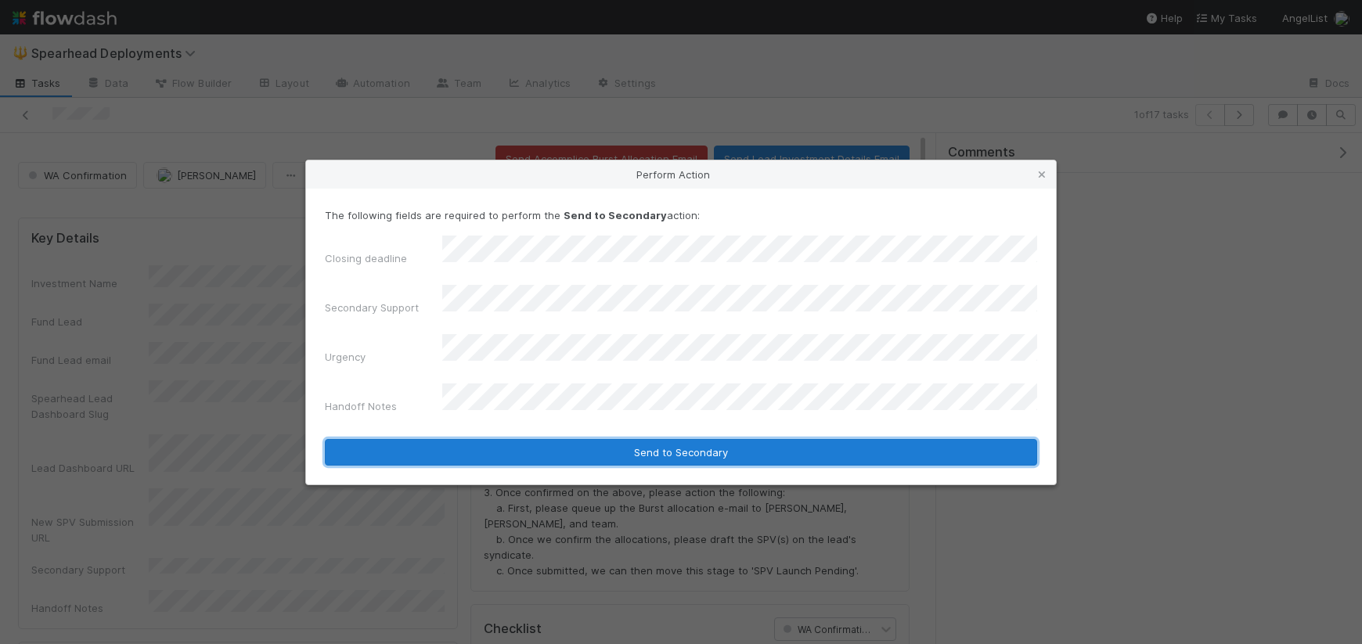
click at [500, 439] on button "Send to Secondary" at bounding box center [681, 452] width 712 height 27
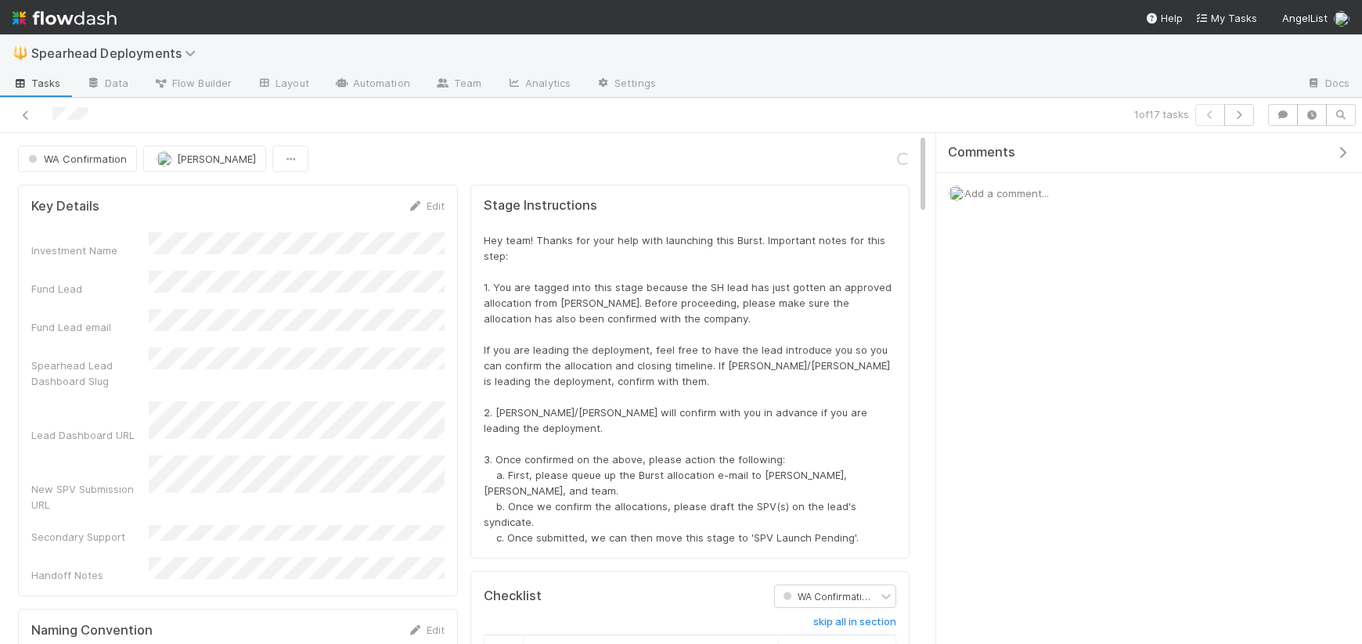
click at [16, 110] on div at bounding box center [321, 115] width 630 height 22
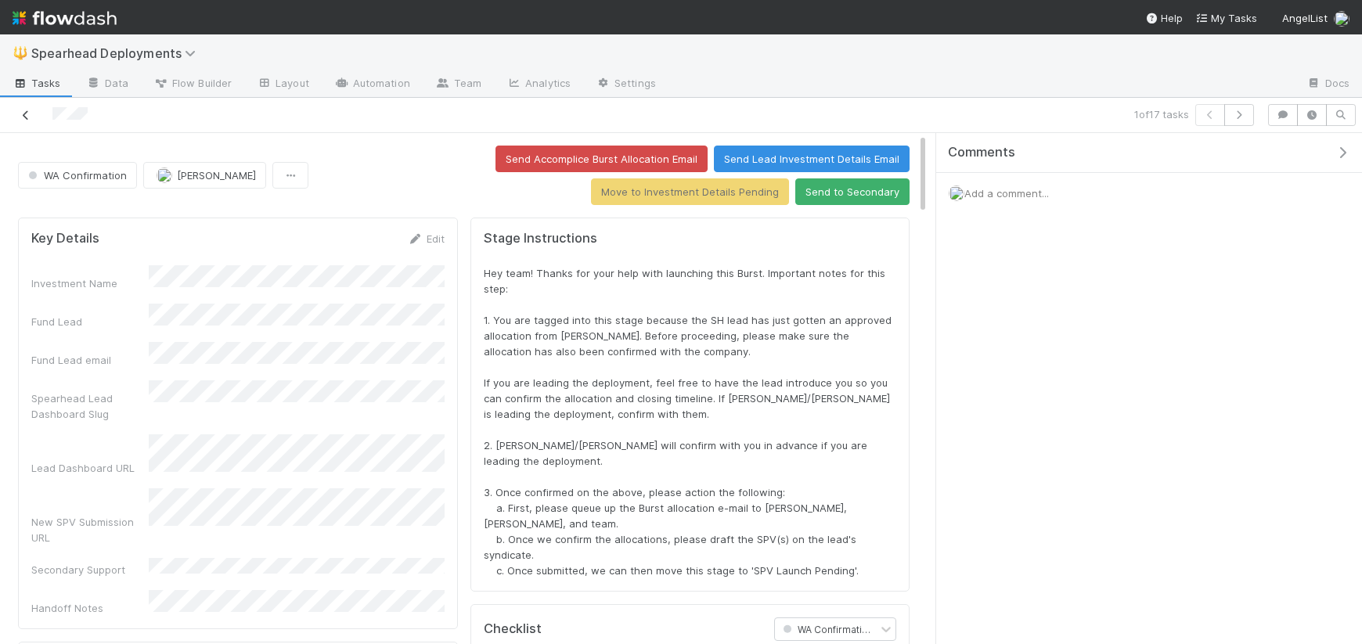
click at [26, 114] on icon at bounding box center [26, 115] width 16 height 10
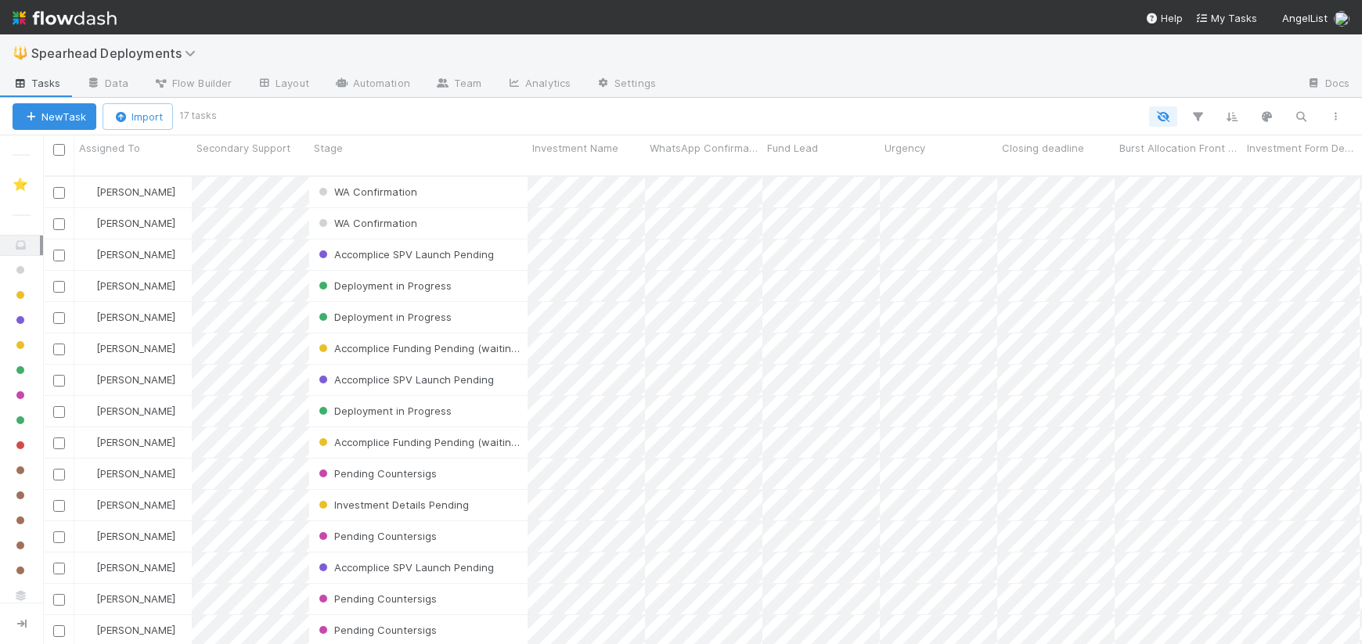
scroll to position [1, 1]
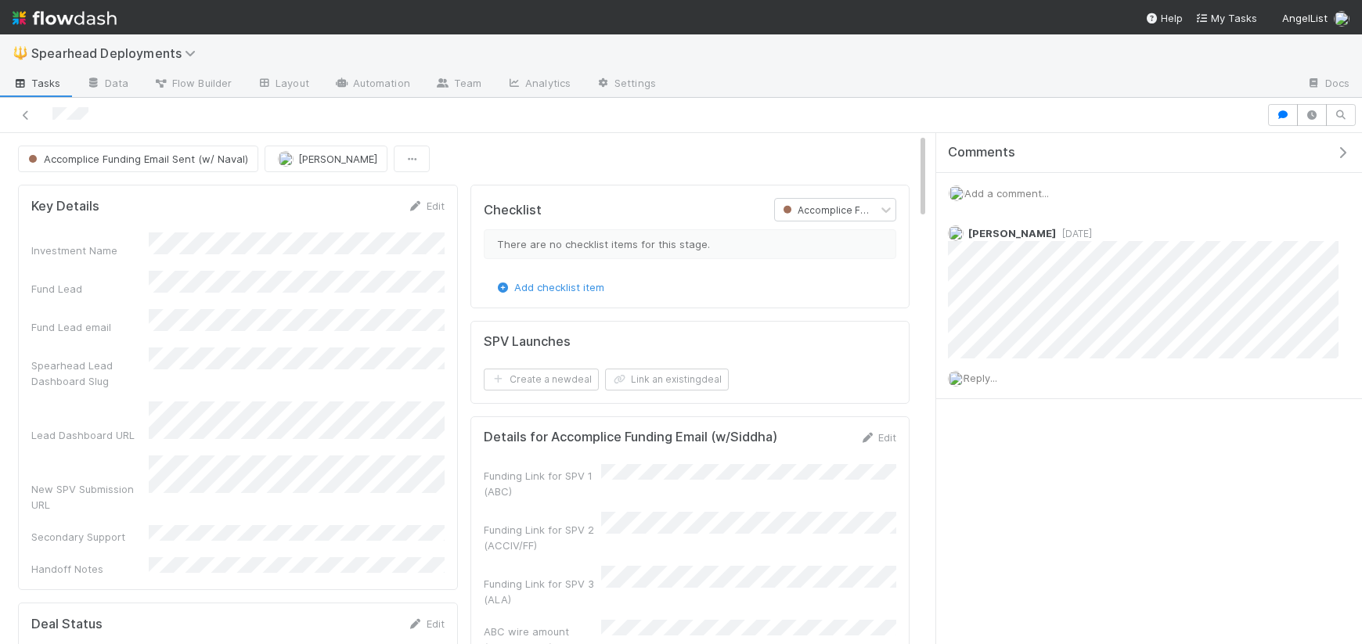
click at [714, 152] on div "Accomplice Funding Email Sent (w/ Naval) Jonah Lecker" at bounding box center [463, 159] width 891 height 27
click at [1283, 113] on icon "button" at bounding box center [1283, 114] width 16 height 9
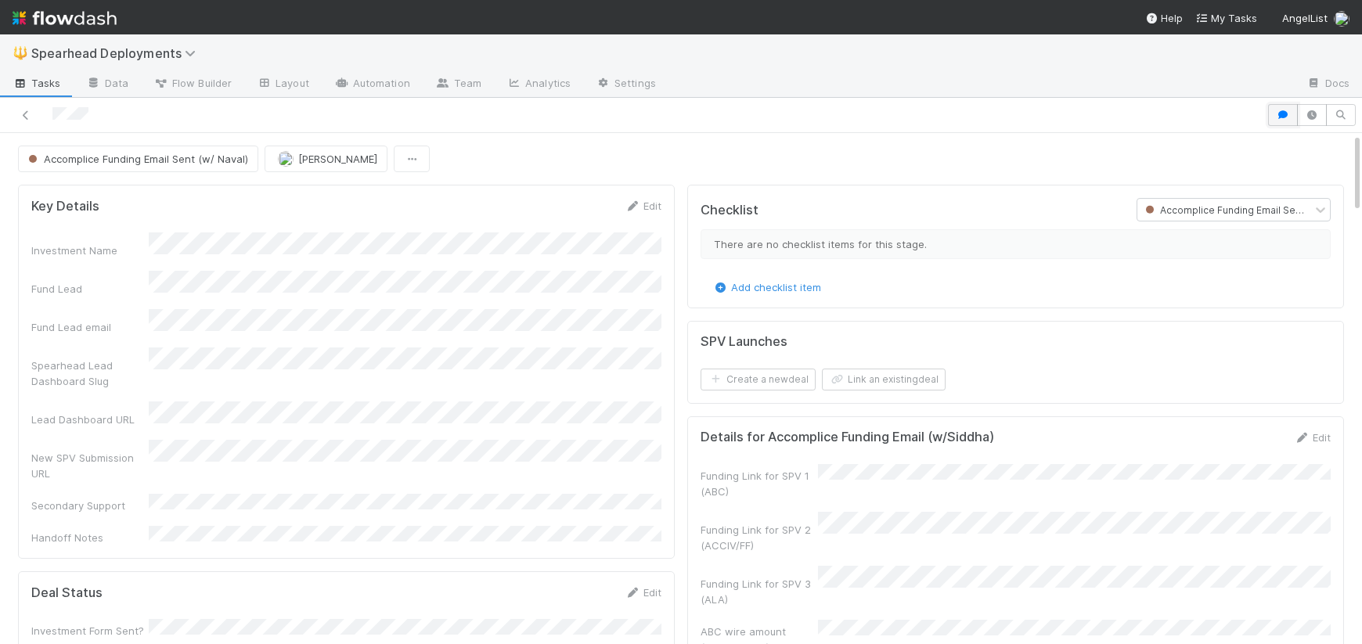
click at [1283, 113] on icon "button" at bounding box center [1283, 114] width 16 height 9
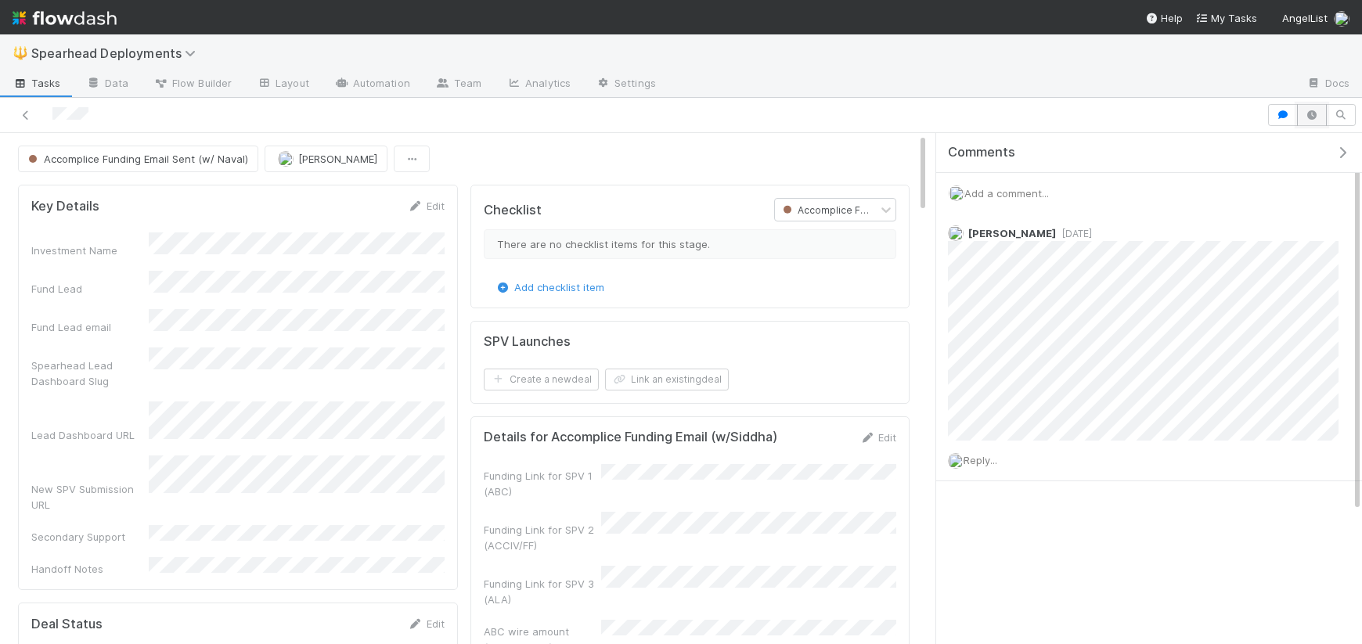
click at [1310, 113] on icon "button" at bounding box center [1312, 114] width 16 height 9
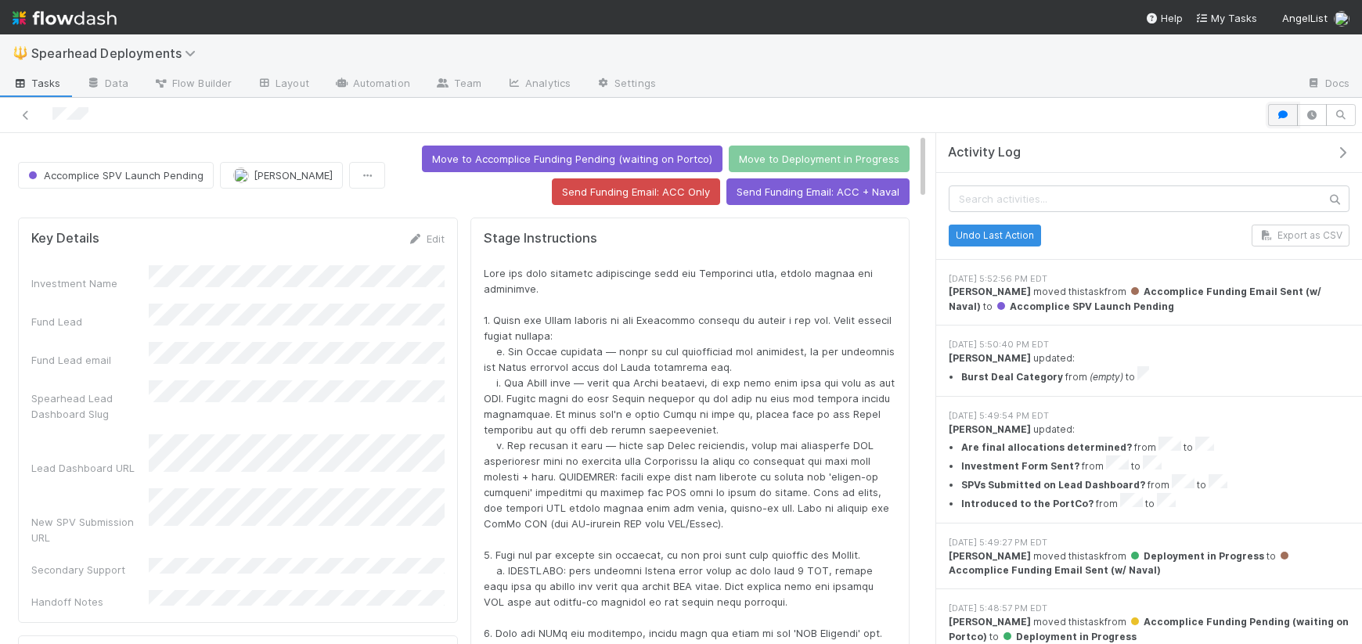
click at [1280, 120] on button "button" at bounding box center [1283, 115] width 30 height 22
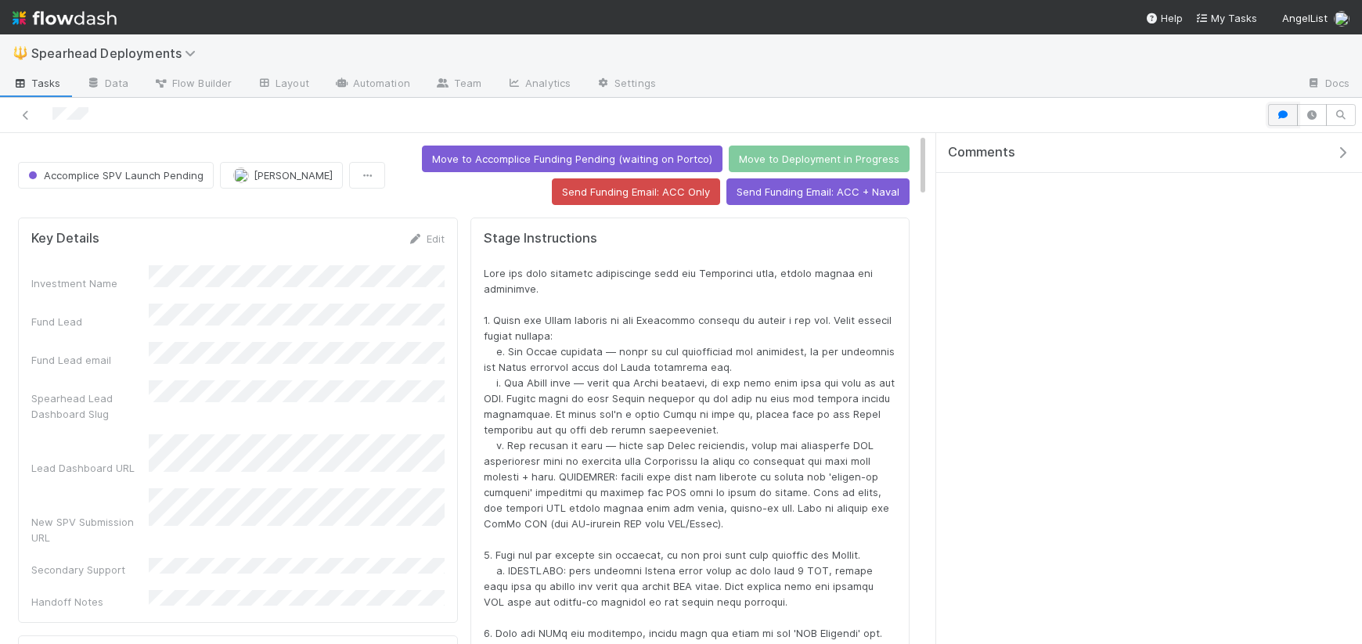
click at [1281, 116] on icon "button" at bounding box center [1283, 114] width 16 height 9
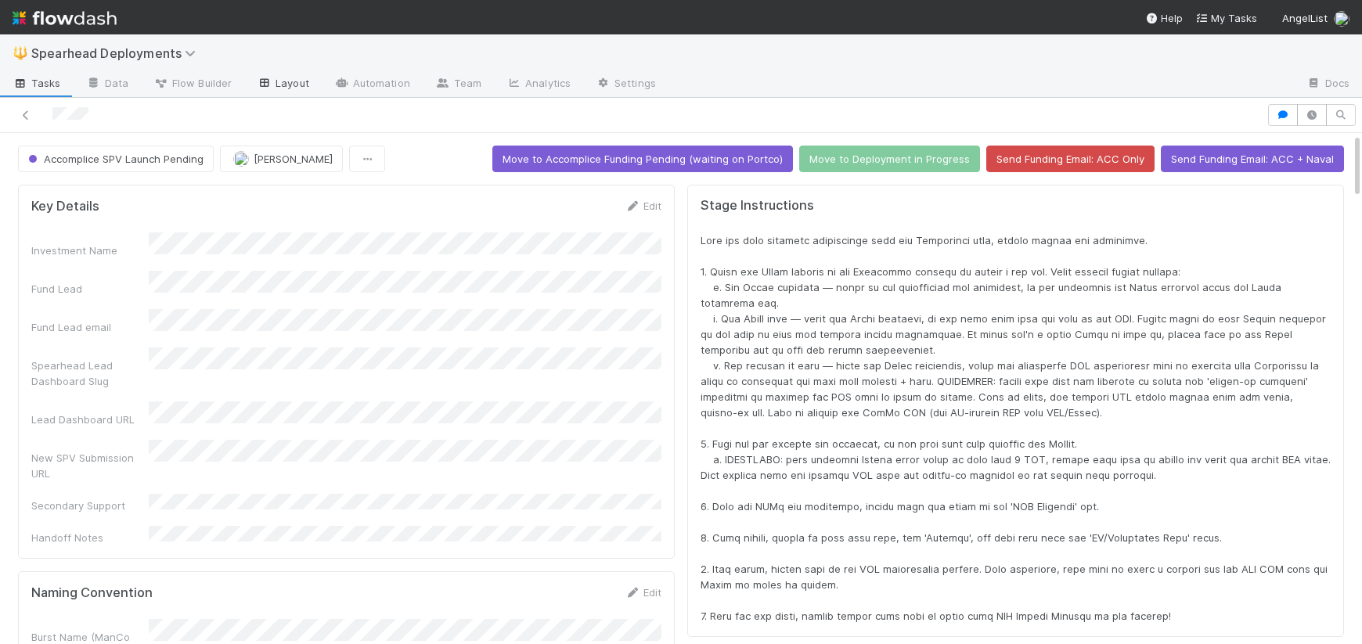
click at [289, 85] on link "Layout" at bounding box center [282, 84] width 77 height 25
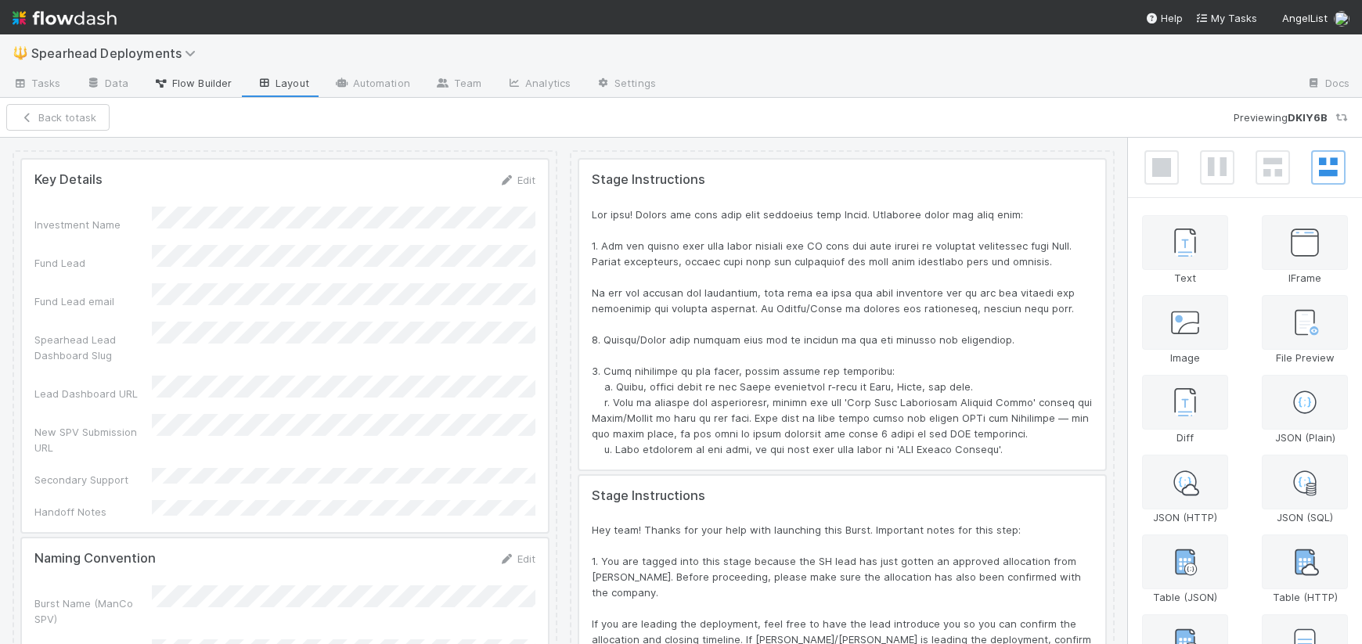
click at [198, 88] on span "Flow Builder" at bounding box center [192, 83] width 78 height 16
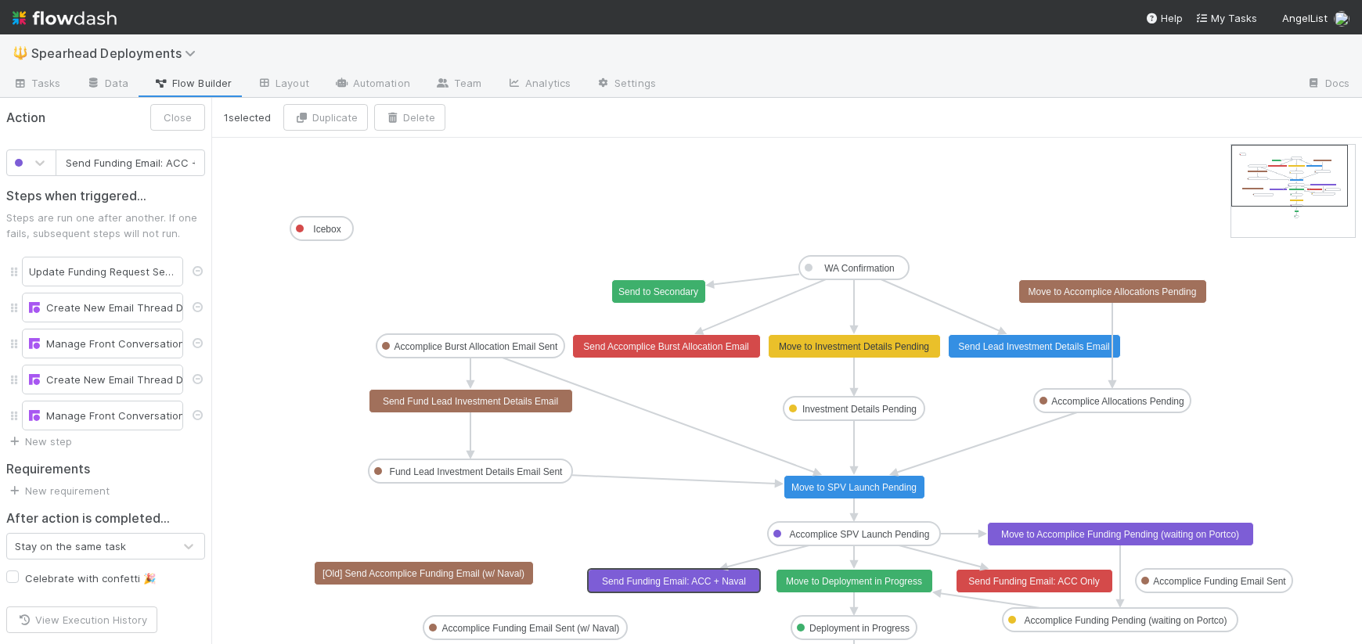
click at [733, 576] on text "Send Funding Email: ACC + Naval" at bounding box center [674, 581] width 144 height 11
click at [101, 346] on div "Manage Front Conversation" at bounding box center [102, 344] width 147 height 16
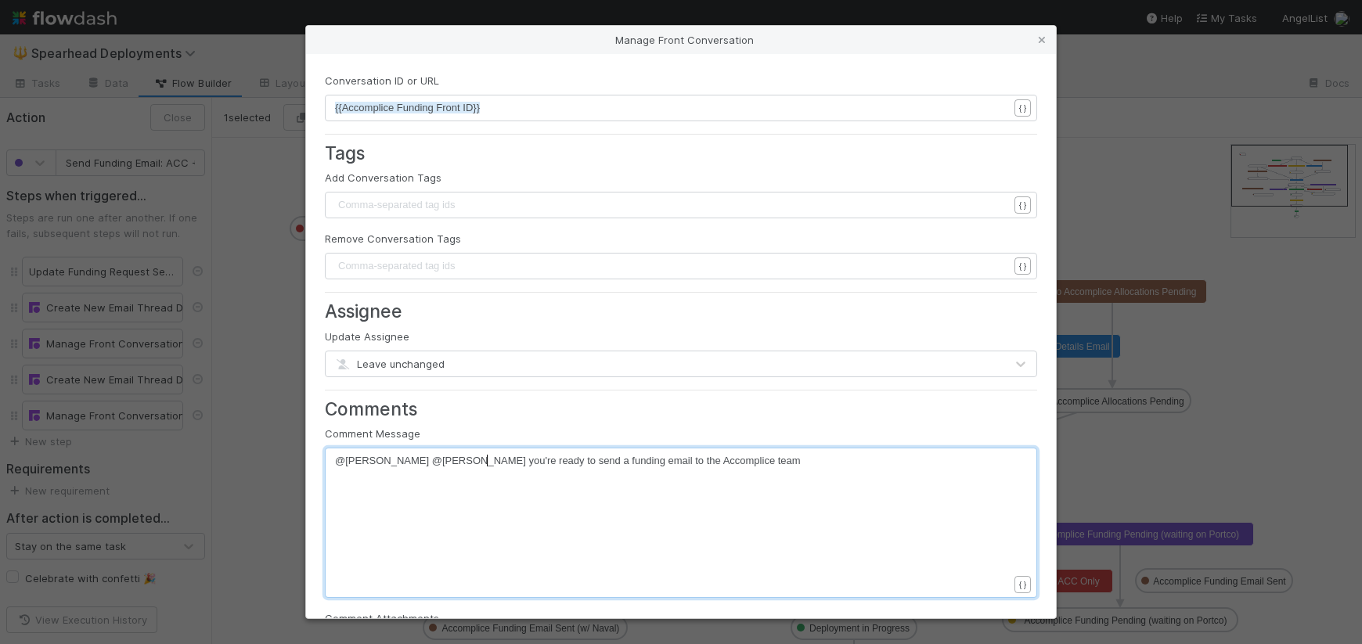
click at [487, 466] on span "@jeremy_navarro @jonah_lecker you're ready to send a funding email to the Accom…" at bounding box center [568, 461] width 466 height 12
type textarea "@cody_maldono"
type textarea "ado @madison_friedman"
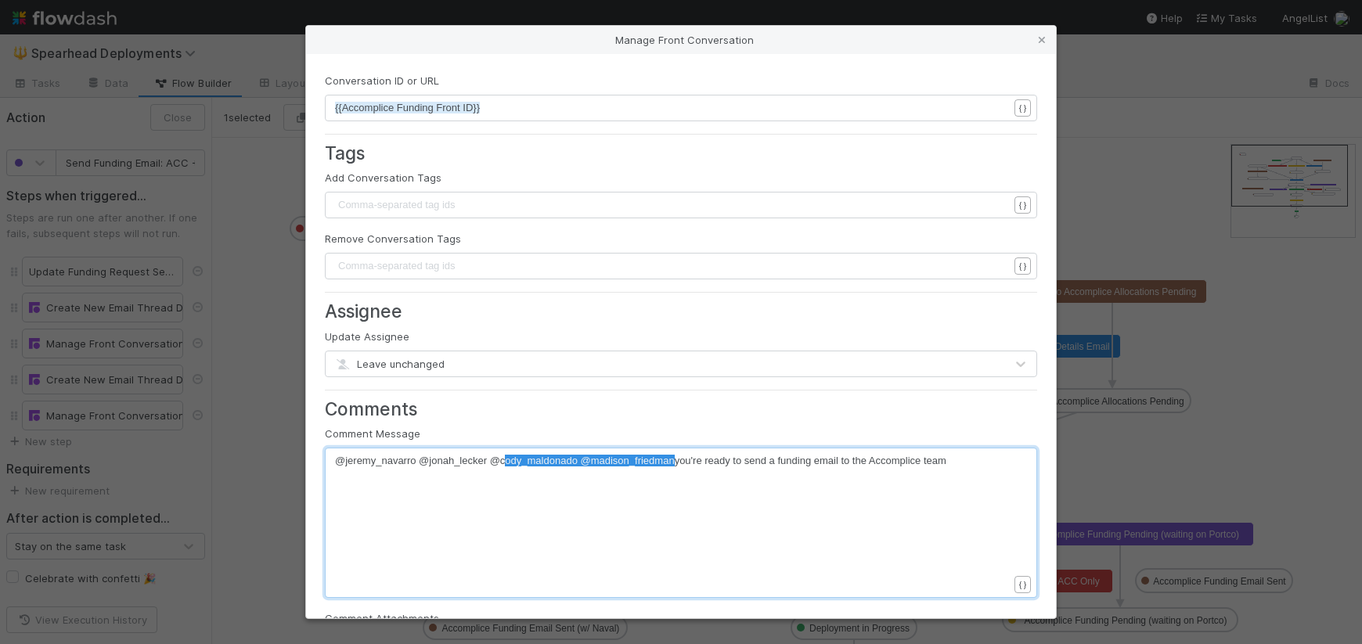
type textarea "@cody_maldonado @madison_friedman"
drag, startPoint x: 672, startPoint y: 463, endPoint x: 492, endPoint y: 463, distance: 180.0
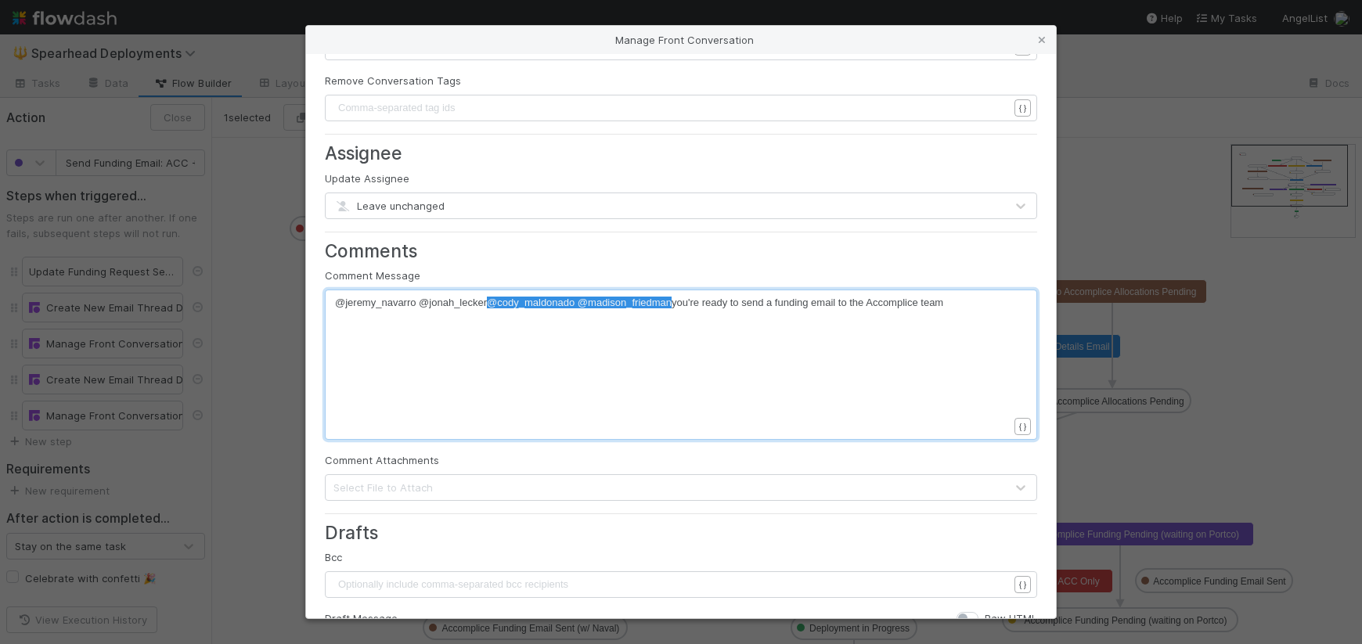
scroll to position [470, 0]
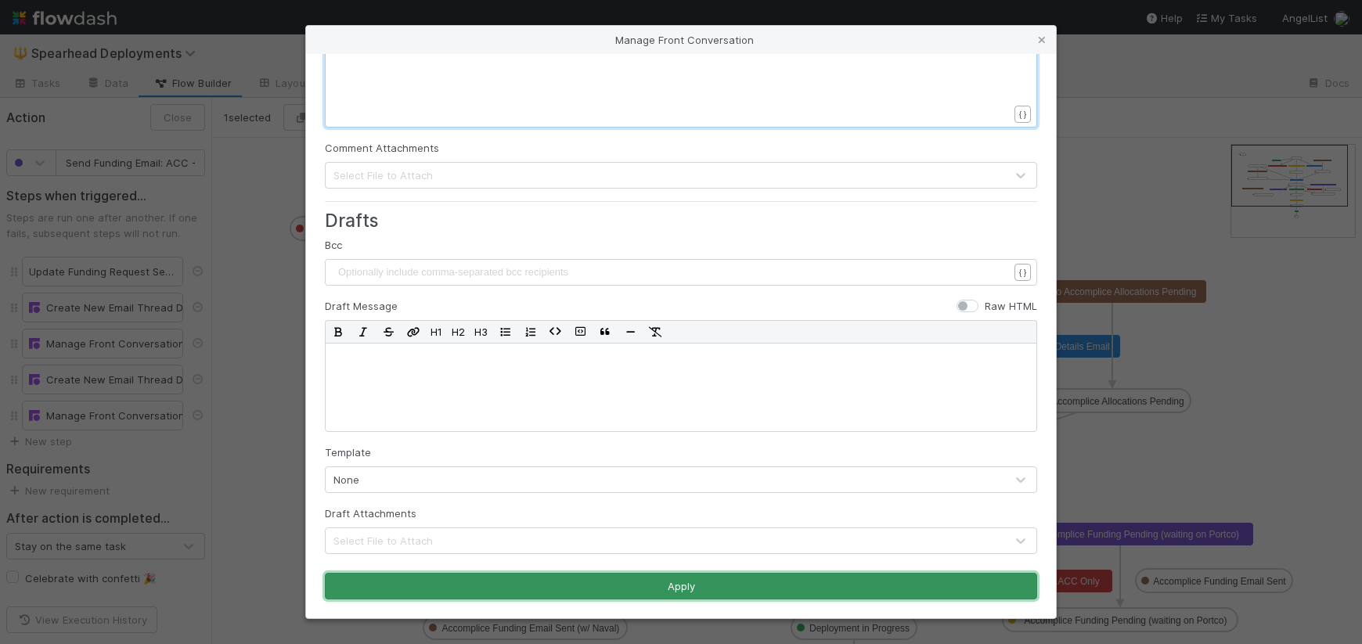
click at [773, 596] on button "Apply" at bounding box center [681, 586] width 712 height 27
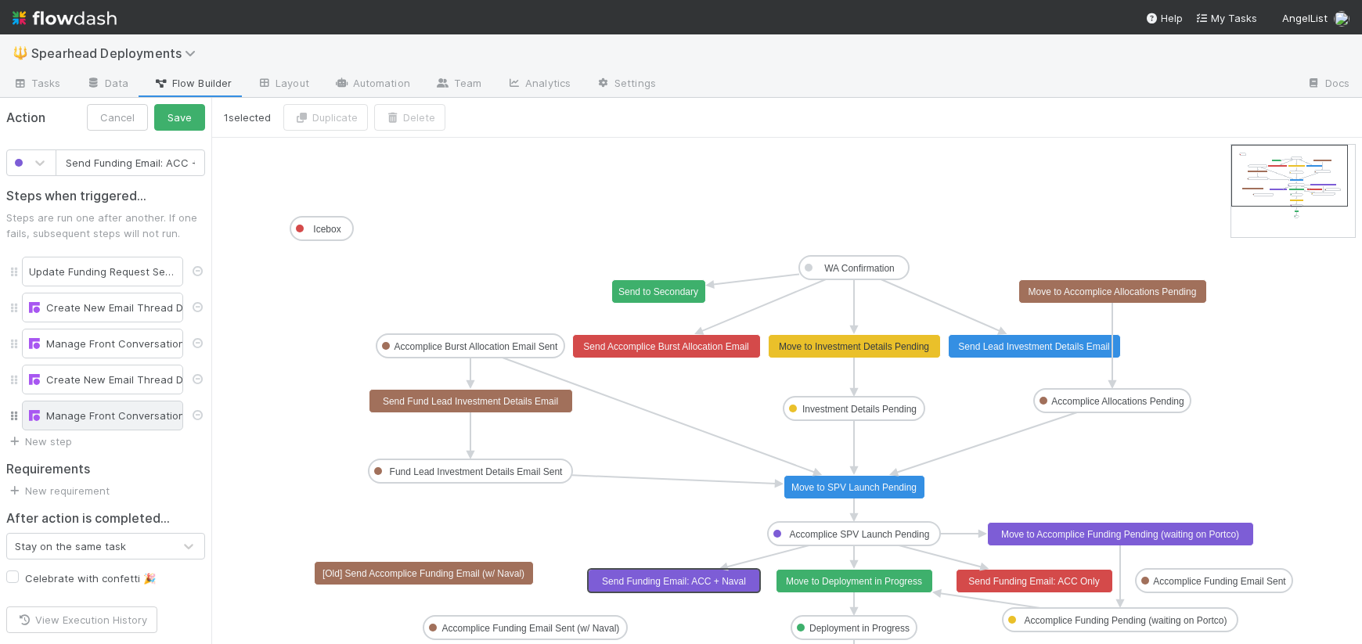
click at [100, 409] on div "Manage Front Conversation" at bounding box center [102, 416] width 147 height 16
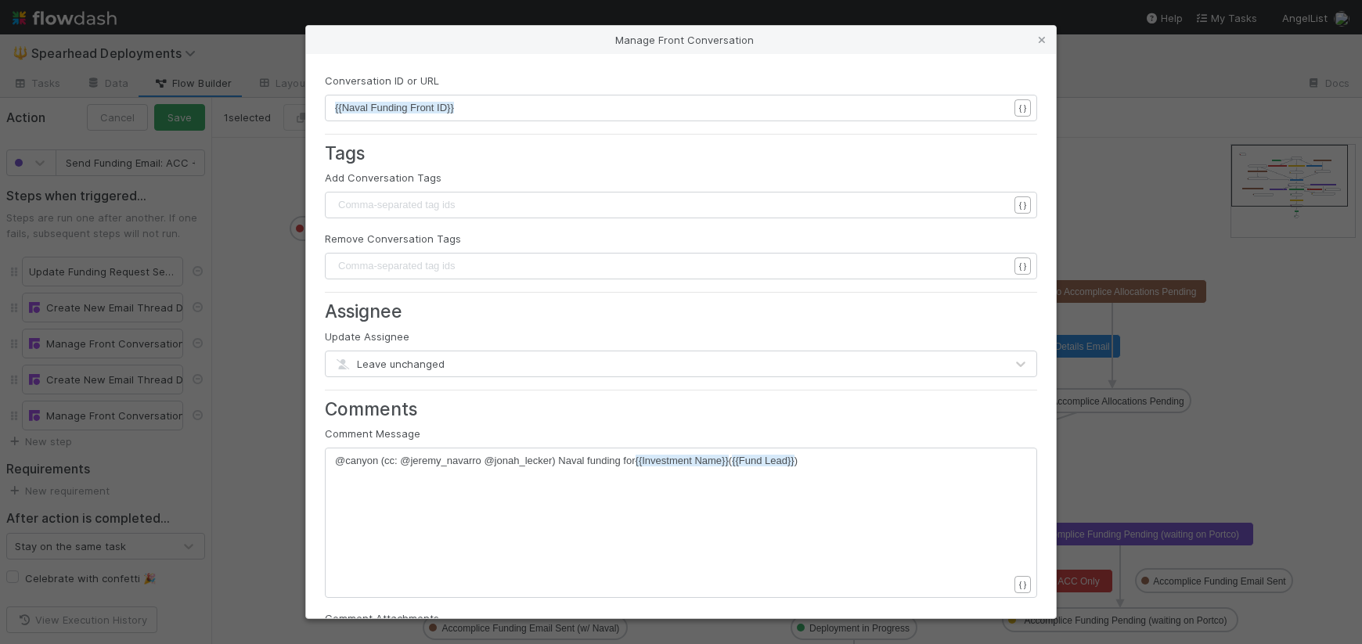
click at [564, 499] on div "xxxxxxxxxx @canyon (cc: @jeremy_navarro @jonah_lecker) Naval funding for {{Inve…" at bounding box center [691, 542] width 712 height 178
click at [552, 464] on span "@canyon (cc: @jeremy_navarro @jonah_lecker) Naval funding for {{Investment Name…" at bounding box center [566, 461] width 463 height 12
paste textarea
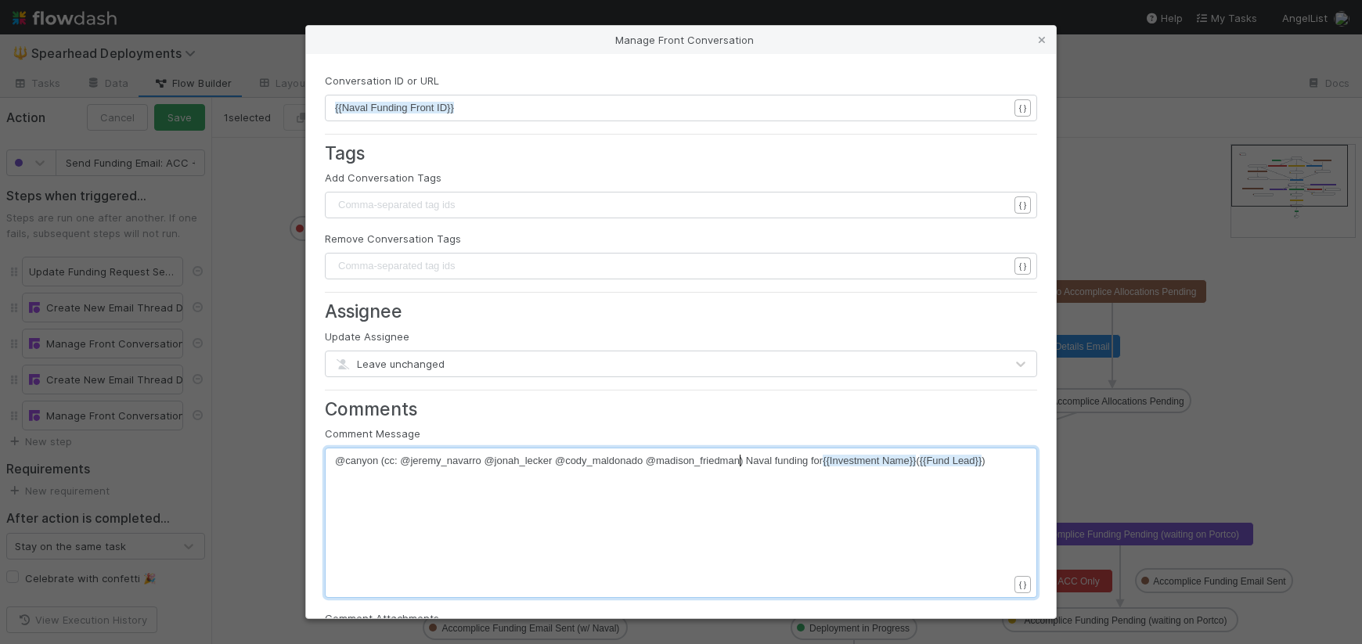
click at [628, 527] on div "xxxxxxxxxx @canyon (cc: @jeremy_navarro @jonah_lecker @cody_maldonado @madison_…" at bounding box center [691, 542] width 712 height 178
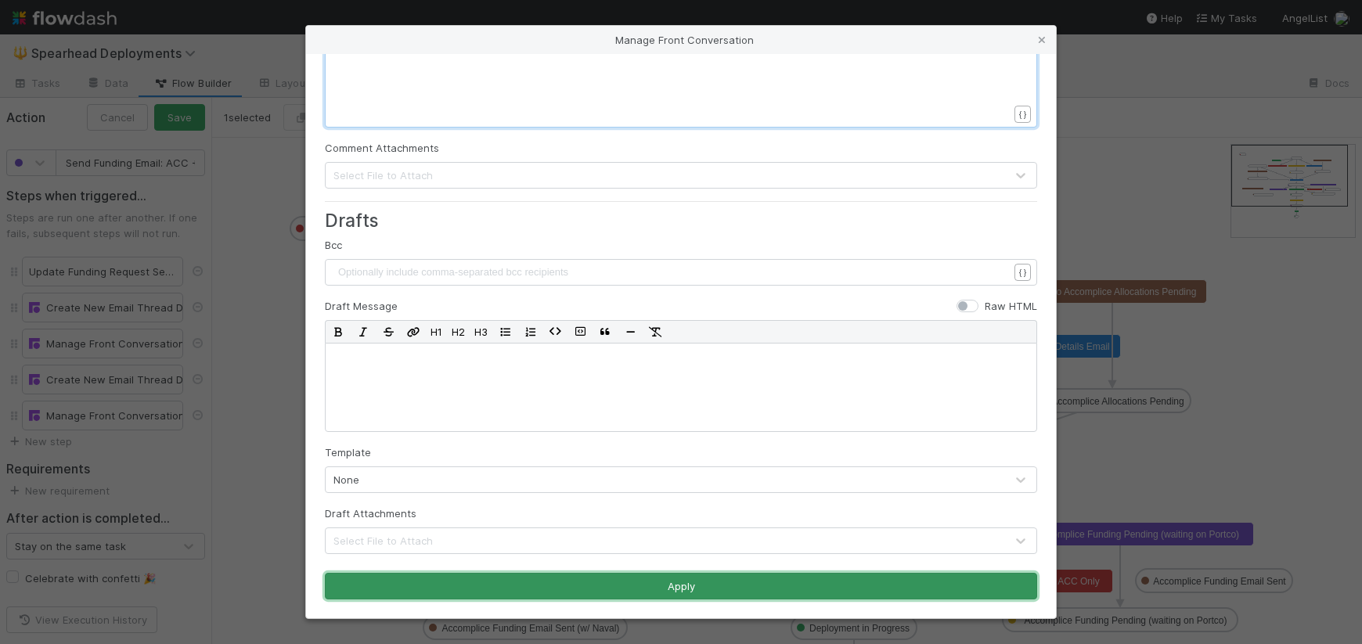
click at [601, 599] on button "Apply" at bounding box center [681, 586] width 712 height 27
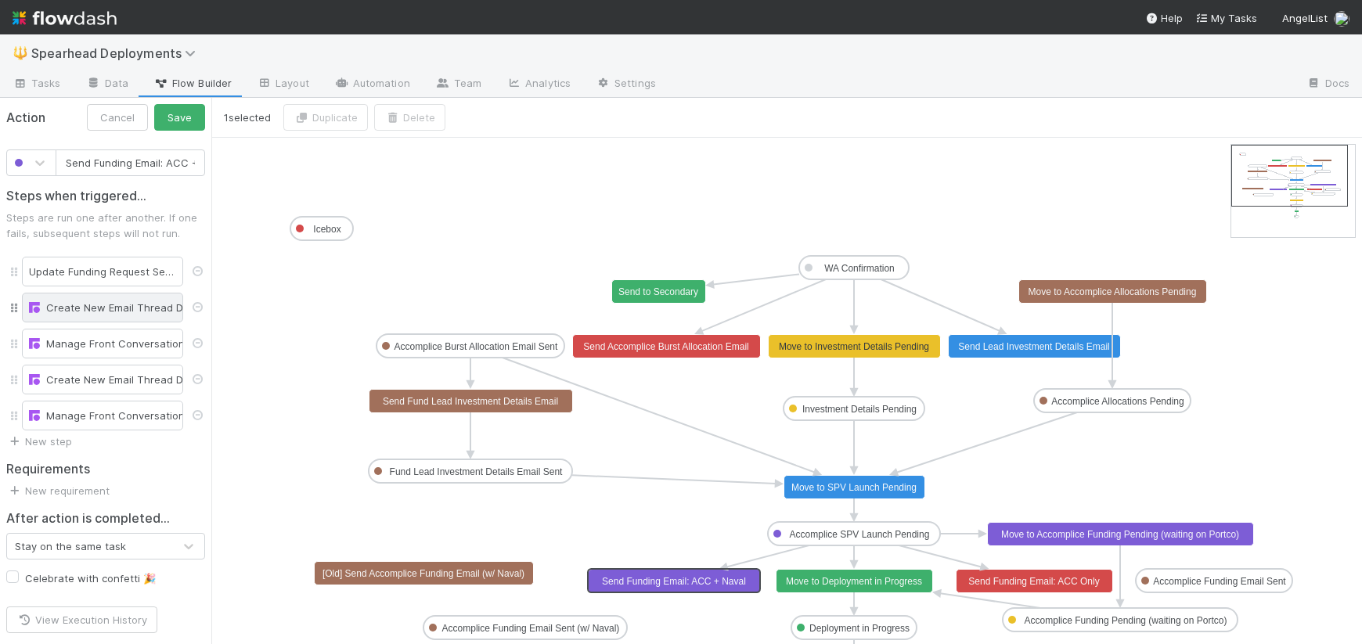
click at [109, 312] on div "Create New Email Thread Draft" at bounding box center [102, 308] width 147 height 16
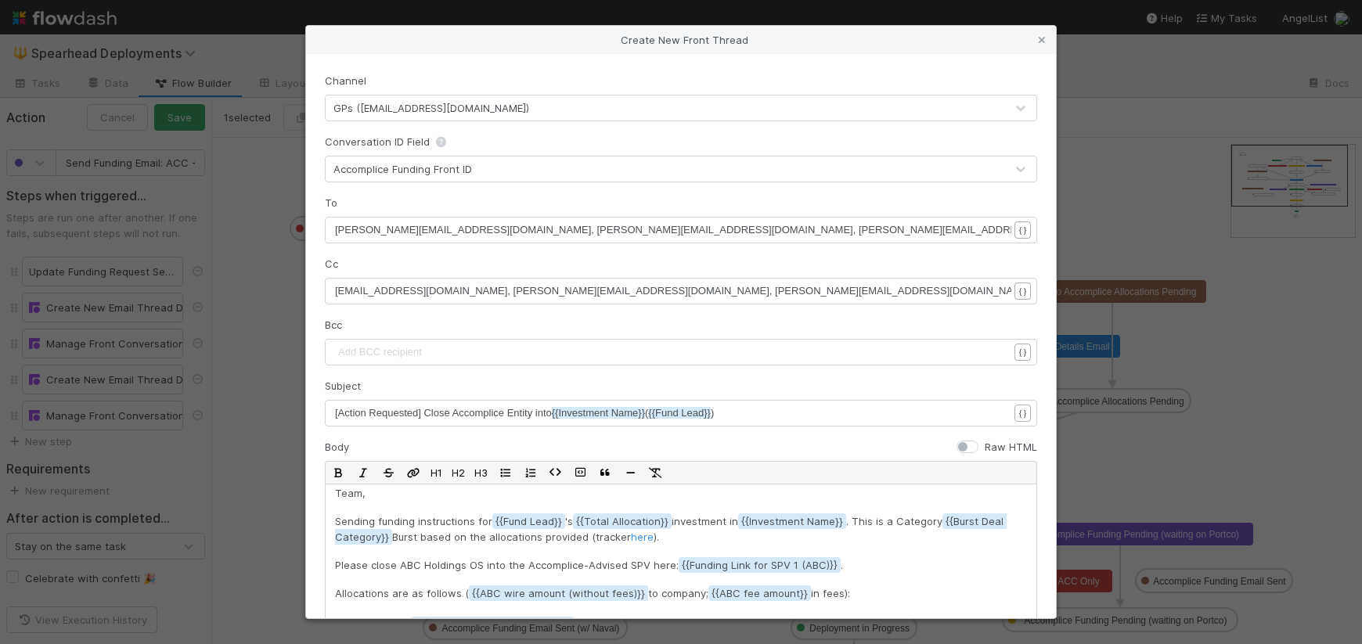
scroll to position [0, 0]
click at [1044, 37] on icon at bounding box center [1042, 40] width 16 height 10
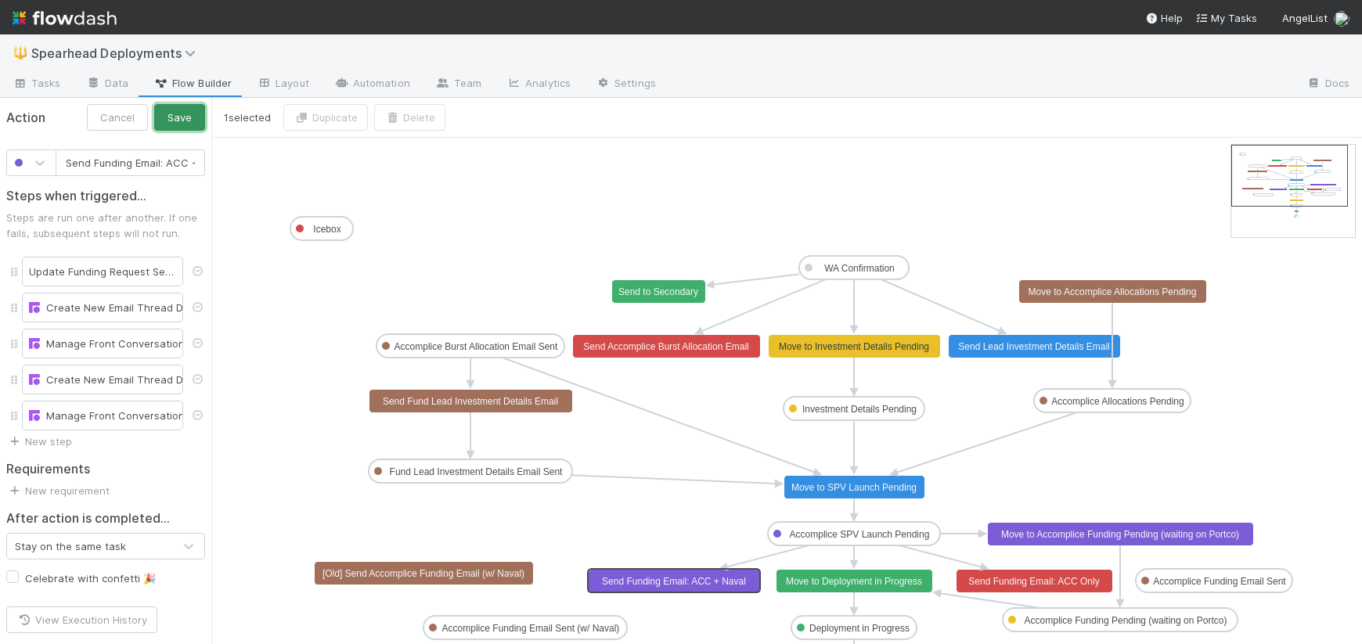
click at [180, 119] on button "Save" at bounding box center [179, 117] width 51 height 27
type input "Send Funding Email: ACC Only"
click at [1005, 579] on text "Send Funding Email: ACC Only" at bounding box center [1033, 581] width 131 height 11
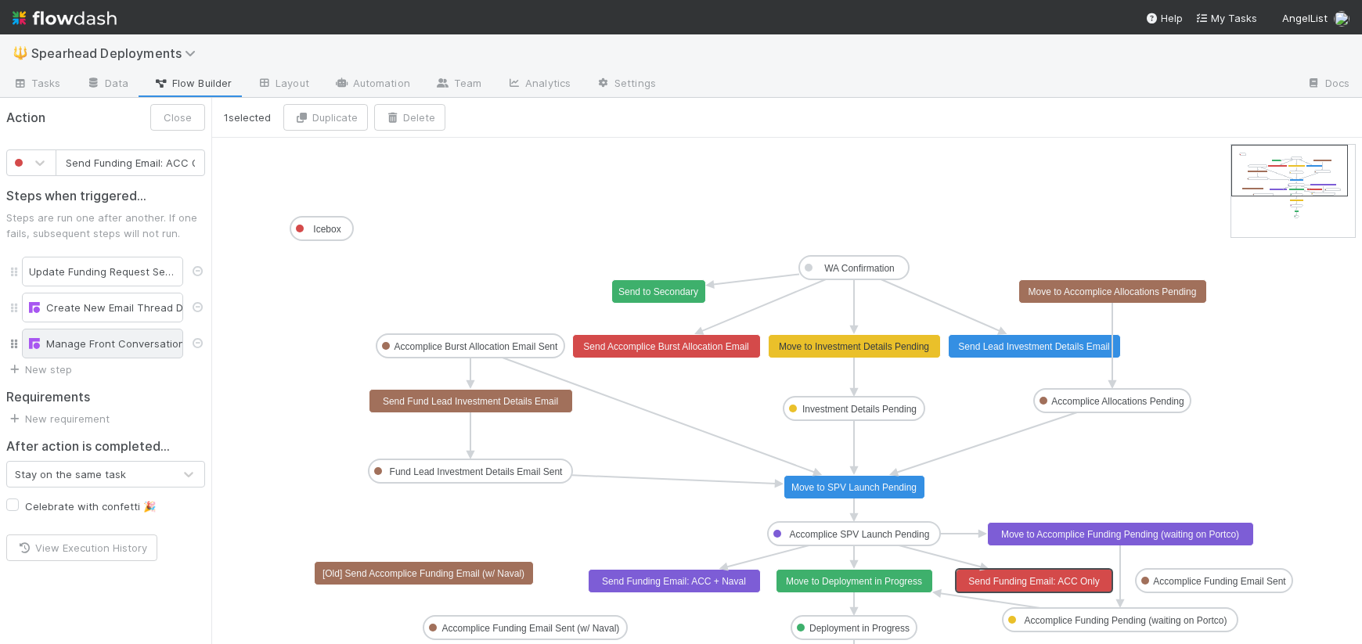
click at [113, 350] on div "Manage Front Conversation" at bounding box center [102, 344] width 147 height 16
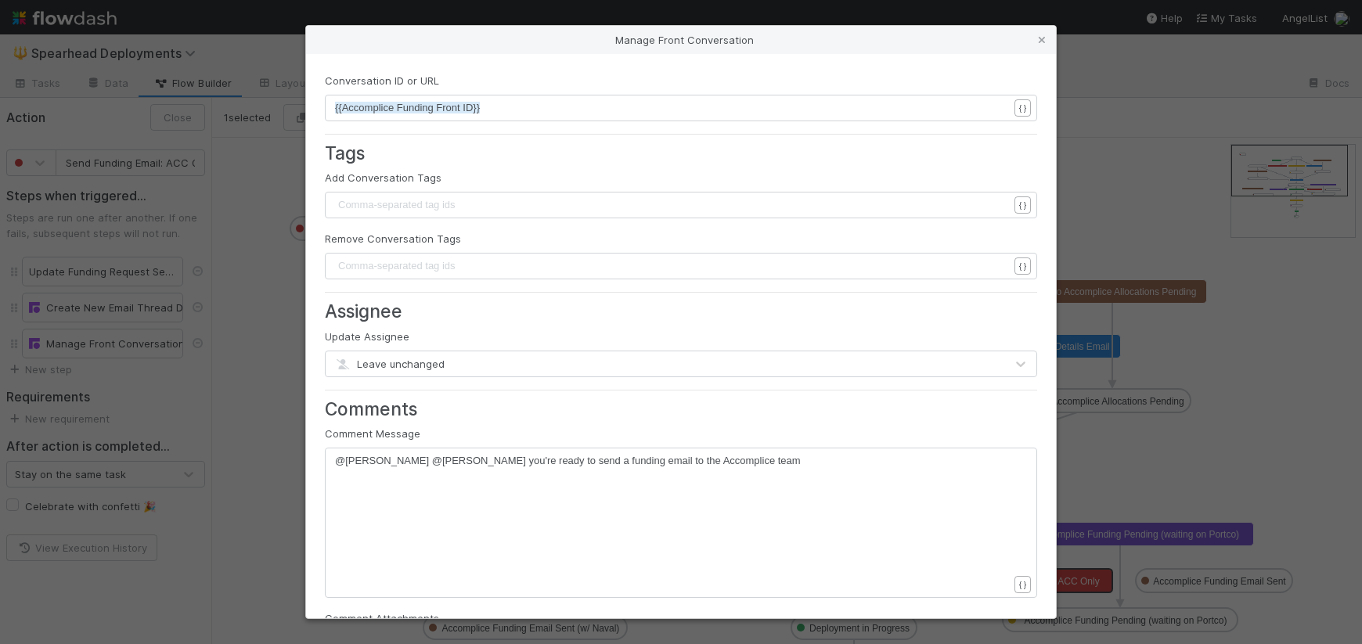
click at [489, 457] on span "@jeremy_navarro @jonah_lecker you're ready to send a funding email to the Accom…" at bounding box center [568, 461] width 466 height 12
paste textarea
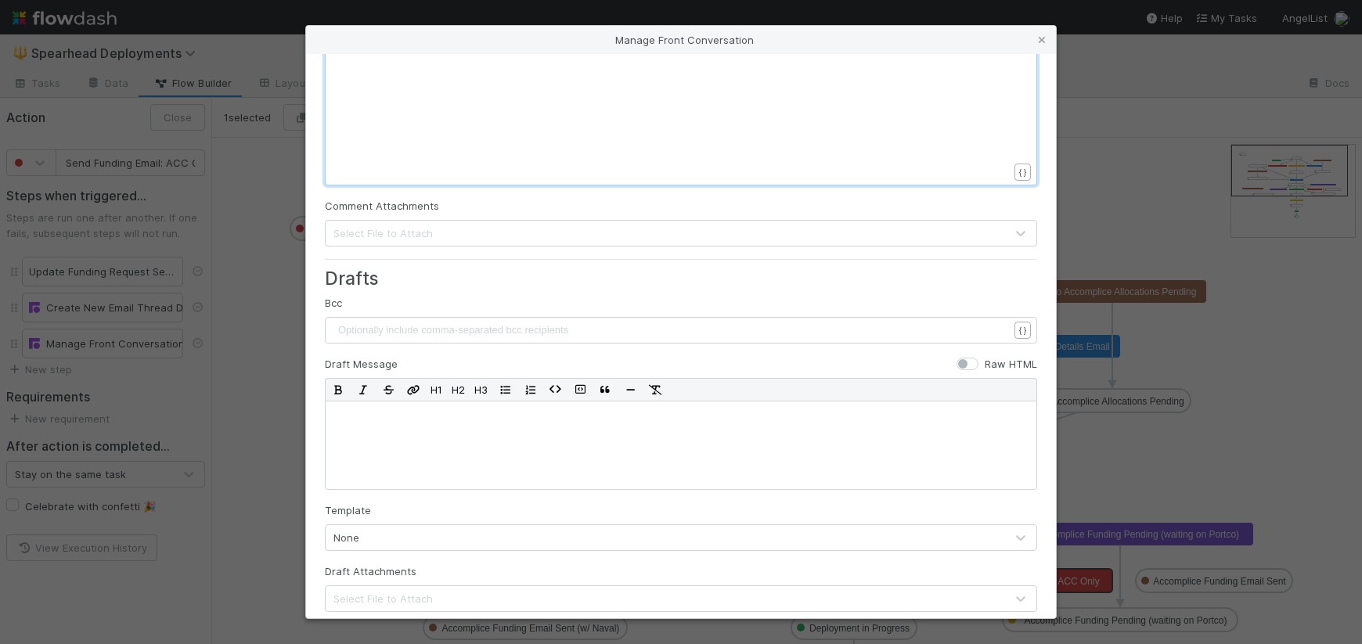
scroll to position [470, 0]
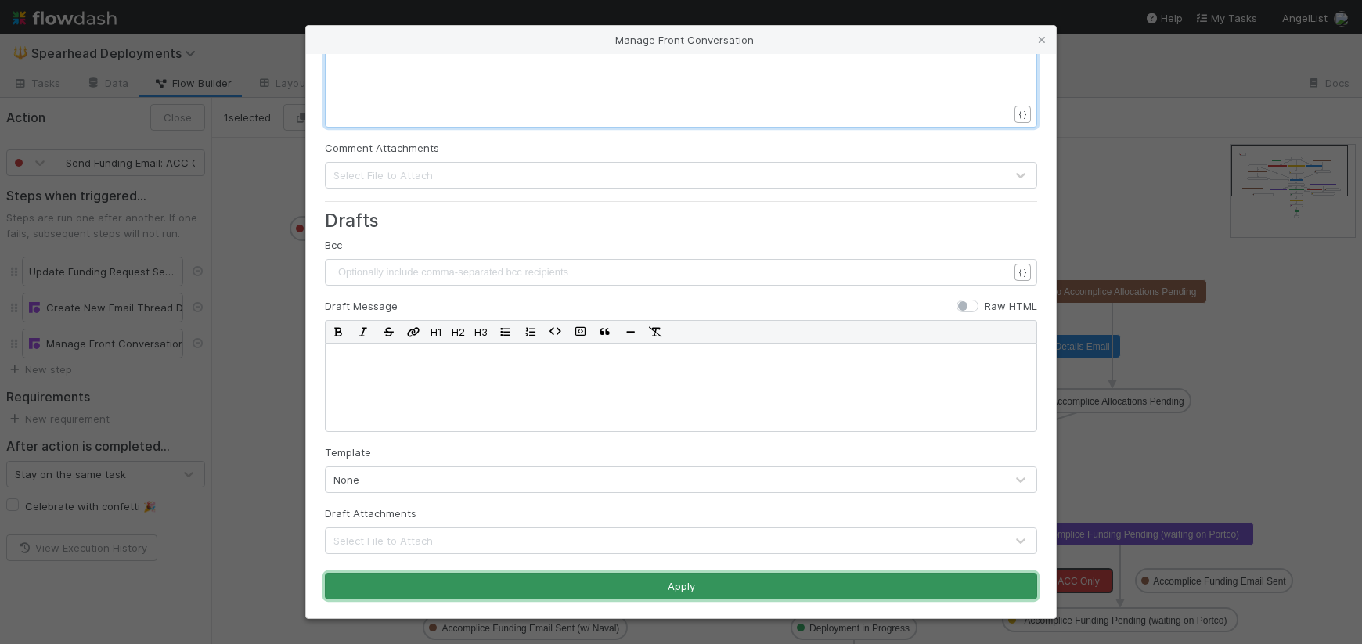
click at [838, 592] on button "Apply" at bounding box center [681, 586] width 712 height 27
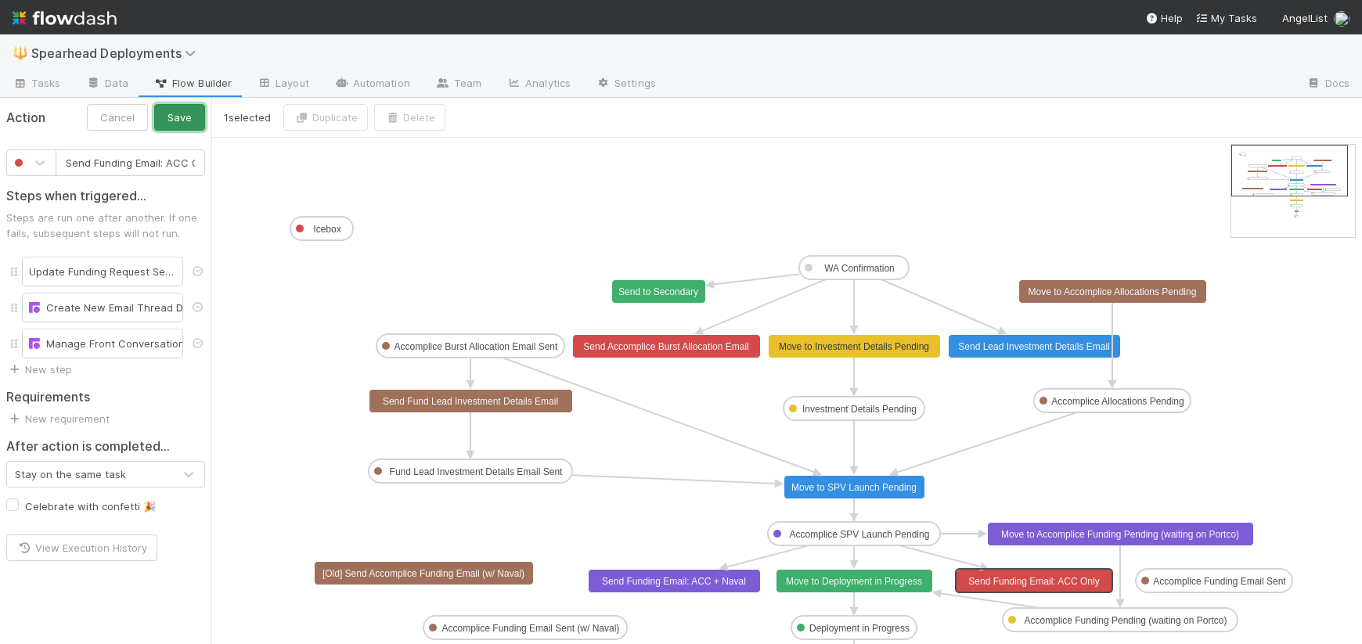
click at [163, 115] on button "Save" at bounding box center [179, 117] width 51 height 27
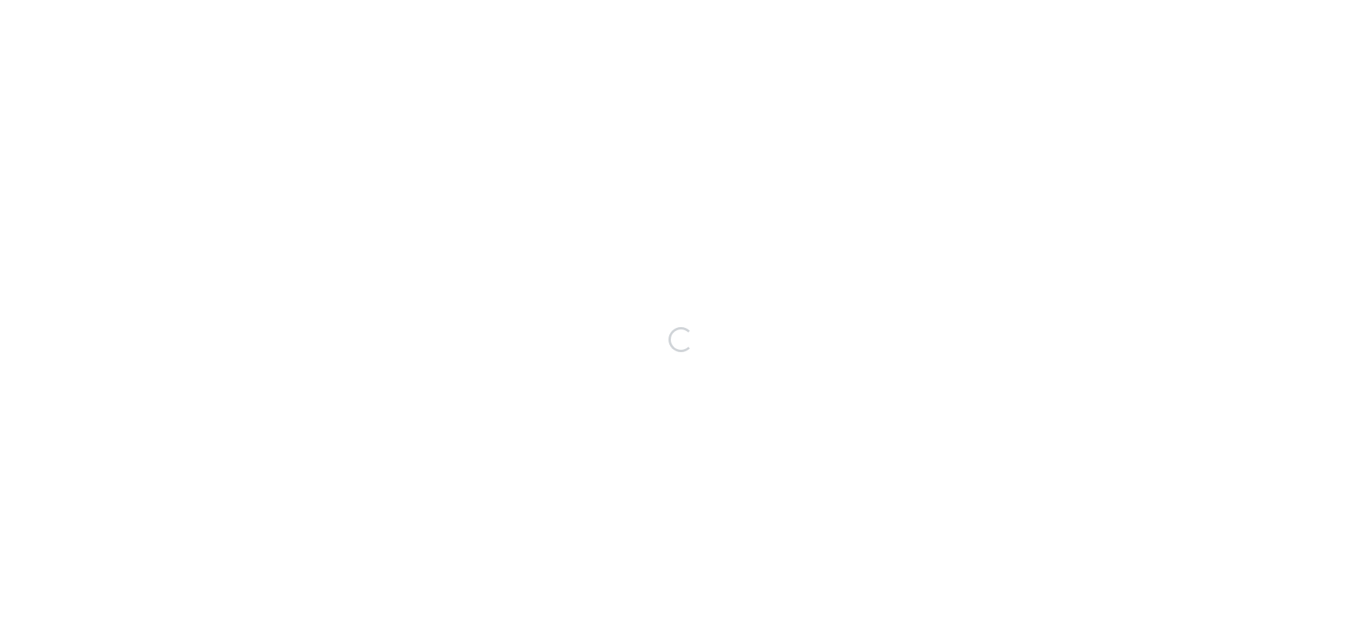
click at [246, 330] on div "Loading..." at bounding box center [681, 339] width 1362 height 610
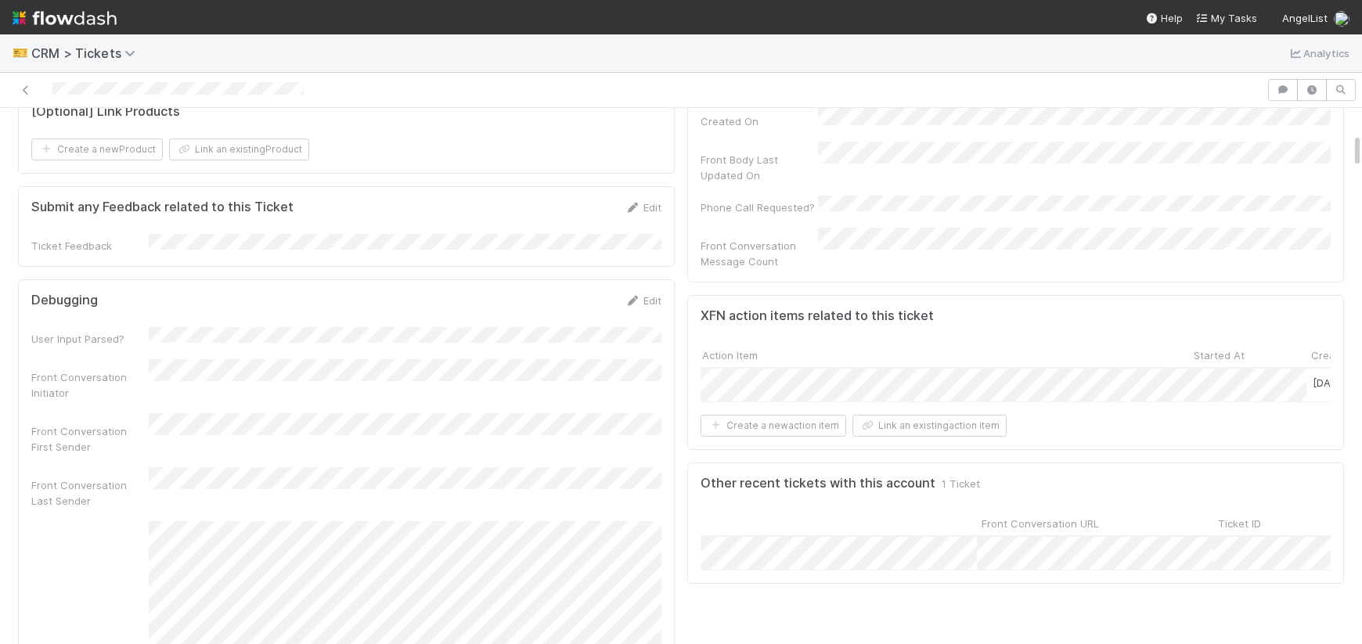
scroll to position [377, 0]
